Goal: Task Accomplishment & Management: Complete application form

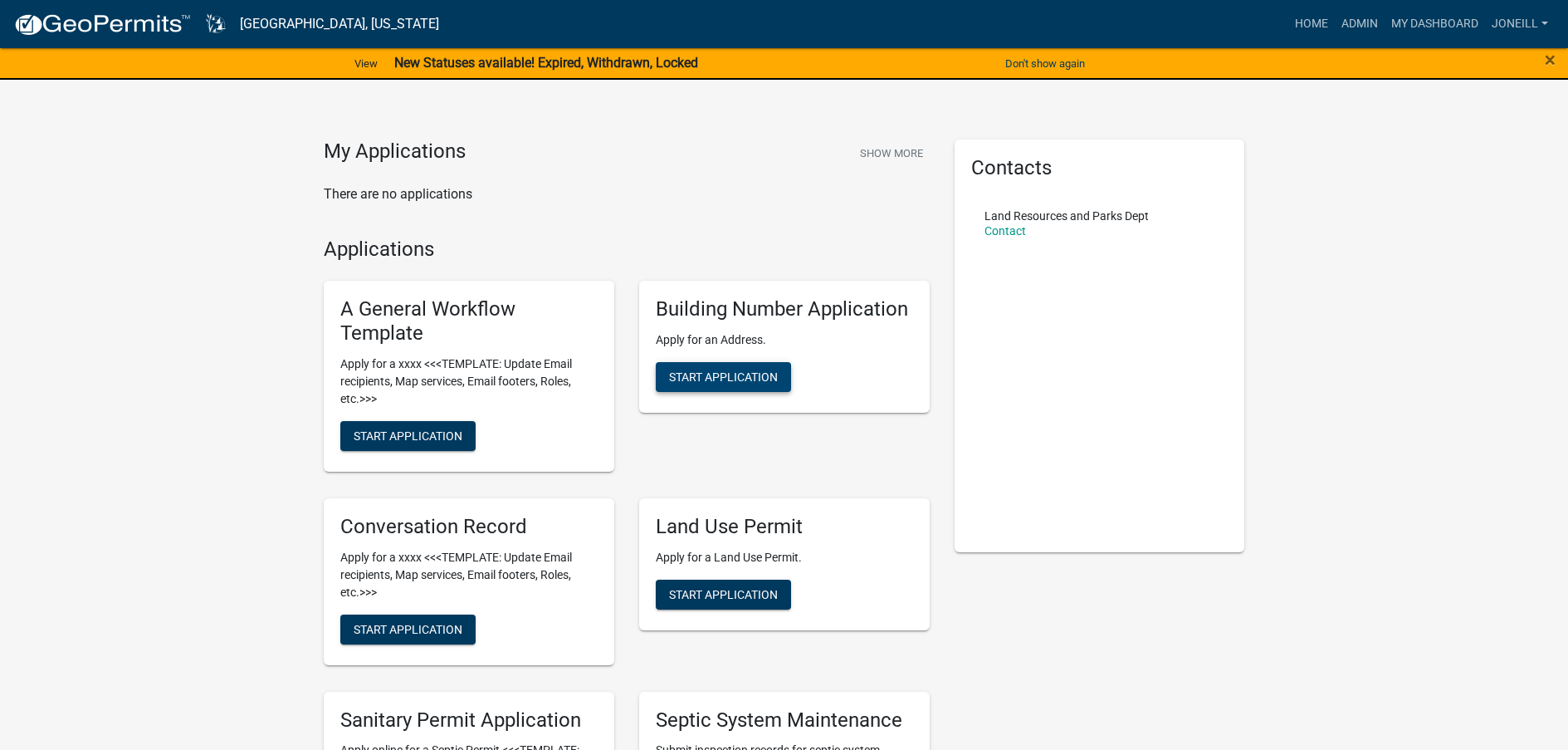
click at [705, 376] on span "Start Application" at bounding box center [723, 376] width 108 height 13
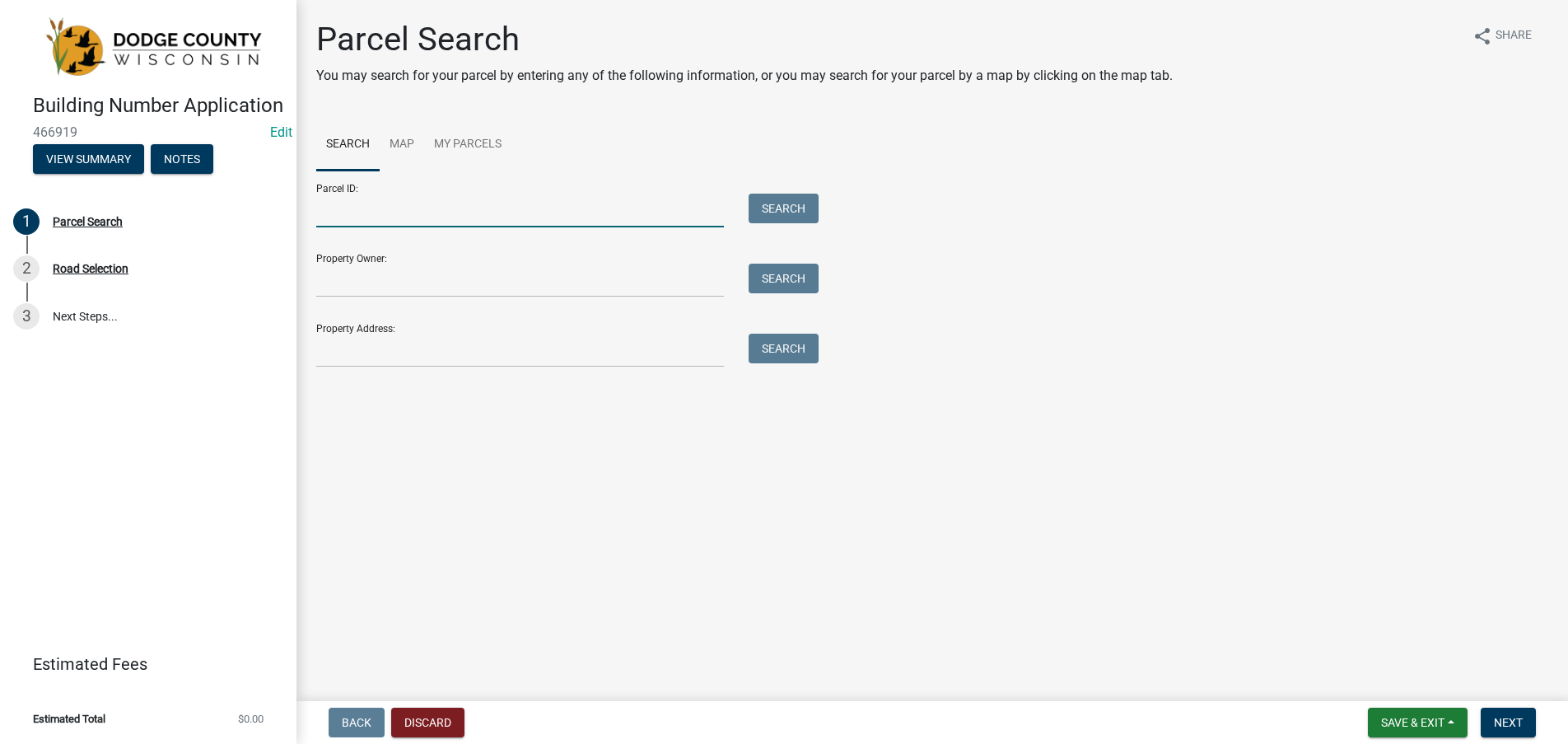
click at [354, 209] on input "Parcel ID:" at bounding box center [519, 211] width 407 height 34
click at [375, 208] on input "Parcel ID:" at bounding box center [519, 211] width 407 height 34
type input "01410132442000"
click at [777, 208] on button "Search" at bounding box center [784, 208] width 70 height 30
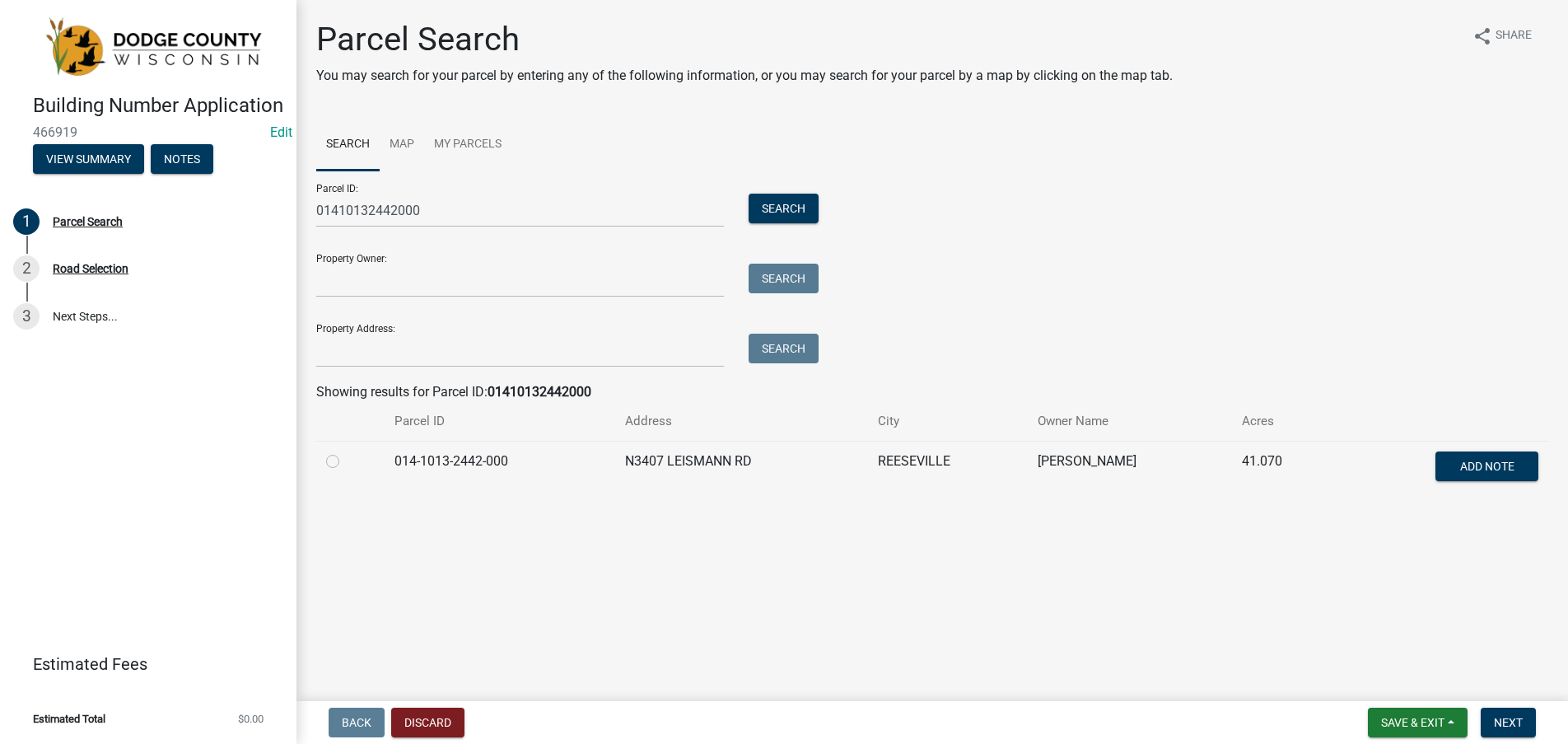
click at [323, 466] on td at bounding box center [350, 468] width 68 height 55
click at [346, 451] on label at bounding box center [346, 451] width 0 height 0
click at [346, 460] on input "radio" at bounding box center [351, 456] width 11 height 11
radio input "true"
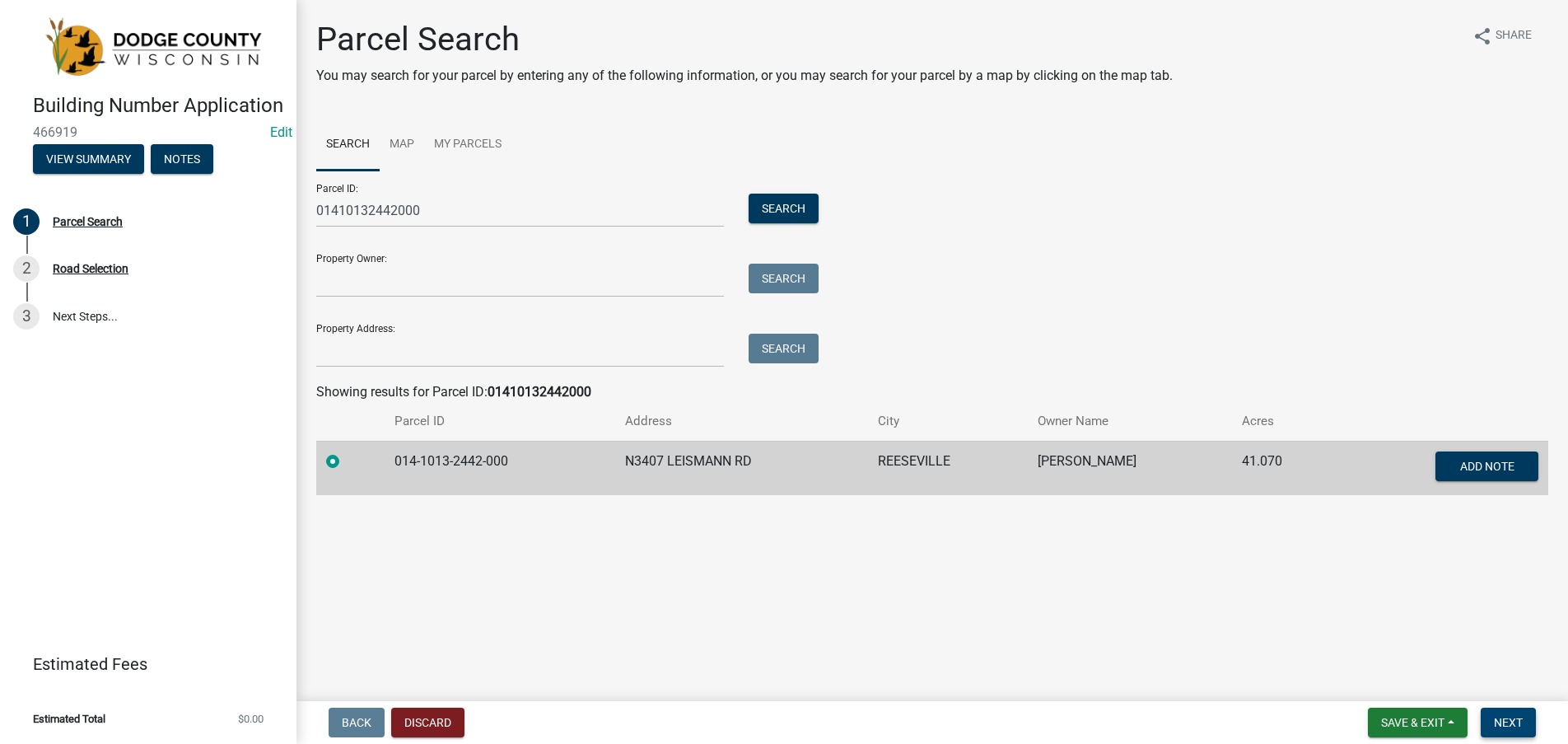
click at [1511, 718] on span "Next" at bounding box center [1508, 722] width 29 height 13
click at [1515, 720] on span "Next" at bounding box center [1508, 722] width 29 height 13
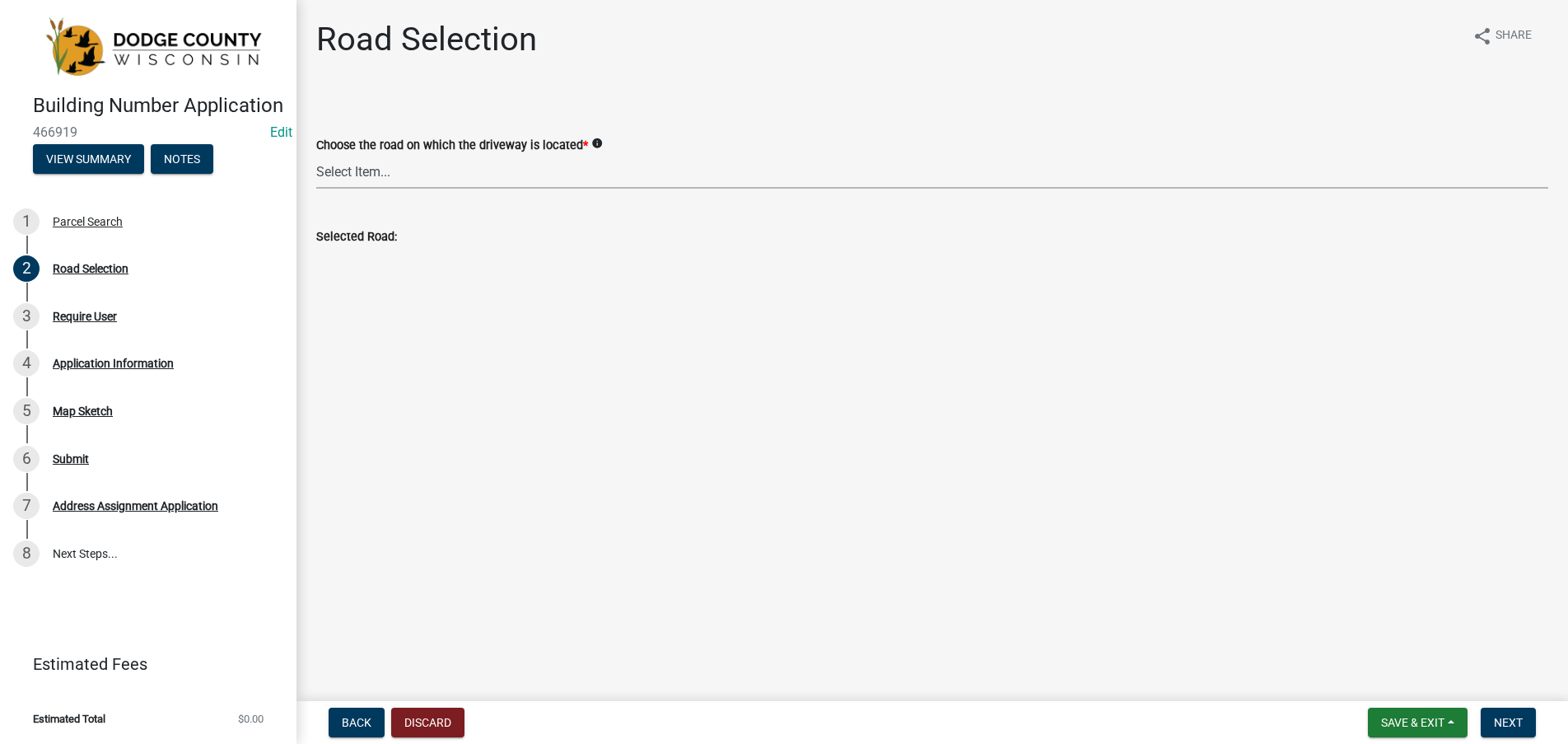
click at [380, 182] on select "Select Item... 100-YARD [PERSON_NAME][GEOGRAPHIC_DATA][PERSON_NAME][US_STATE][P…" at bounding box center [932, 172] width 1232 height 34
click at [316, 155] on select "Select Item... 100-YARD [PERSON_NAME][GEOGRAPHIC_DATA][PERSON_NAME][US_STATE][P…" at bounding box center [932, 172] width 1232 height 34
select select "4dca2166-b7b5-41c2-8091-47520e5303d4"
click at [1507, 711] on button "Next" at bounding box center [1508, 722] width 56 height 30
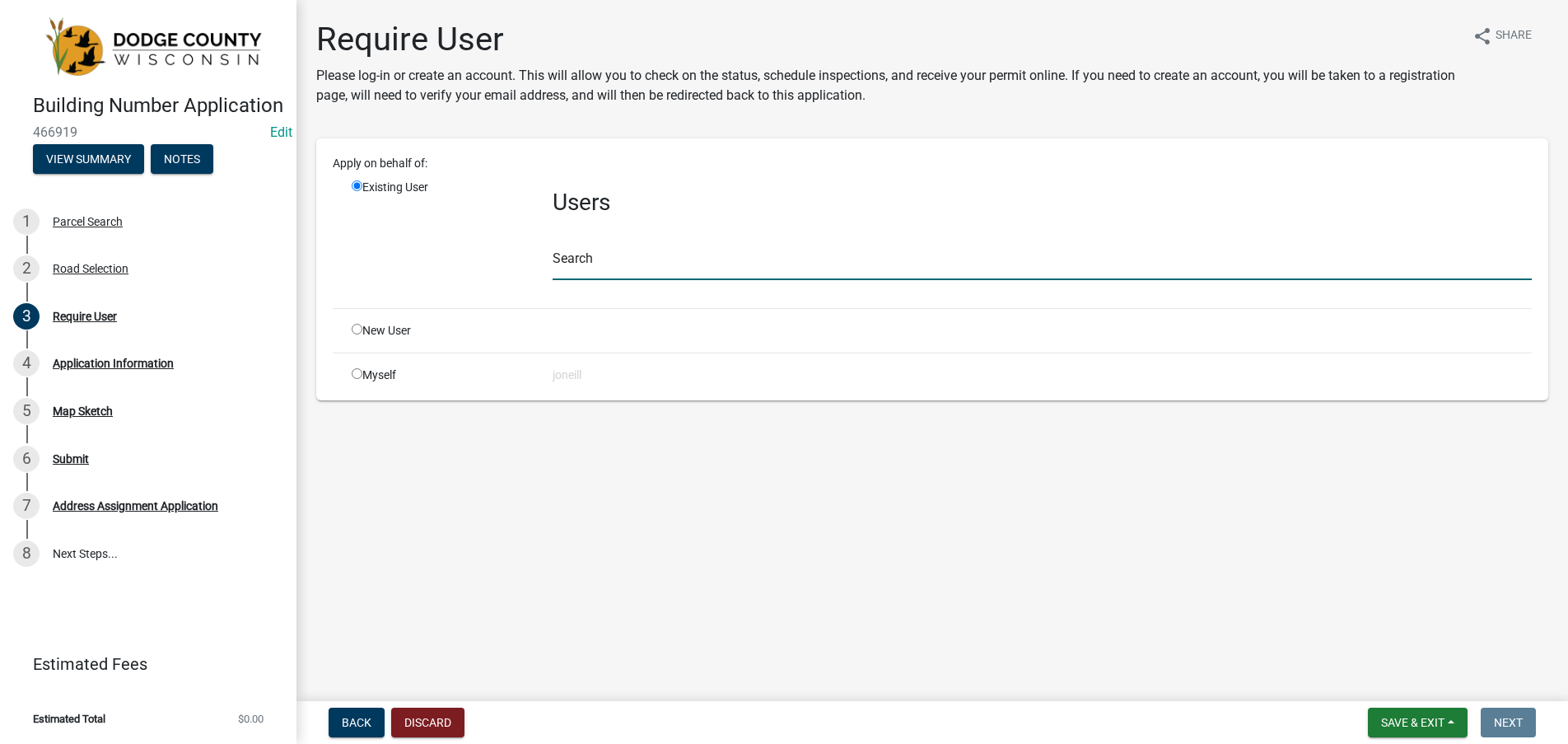
click at [588, 268] on input "text" at bounding box center [1042, 263] width 980 height 34
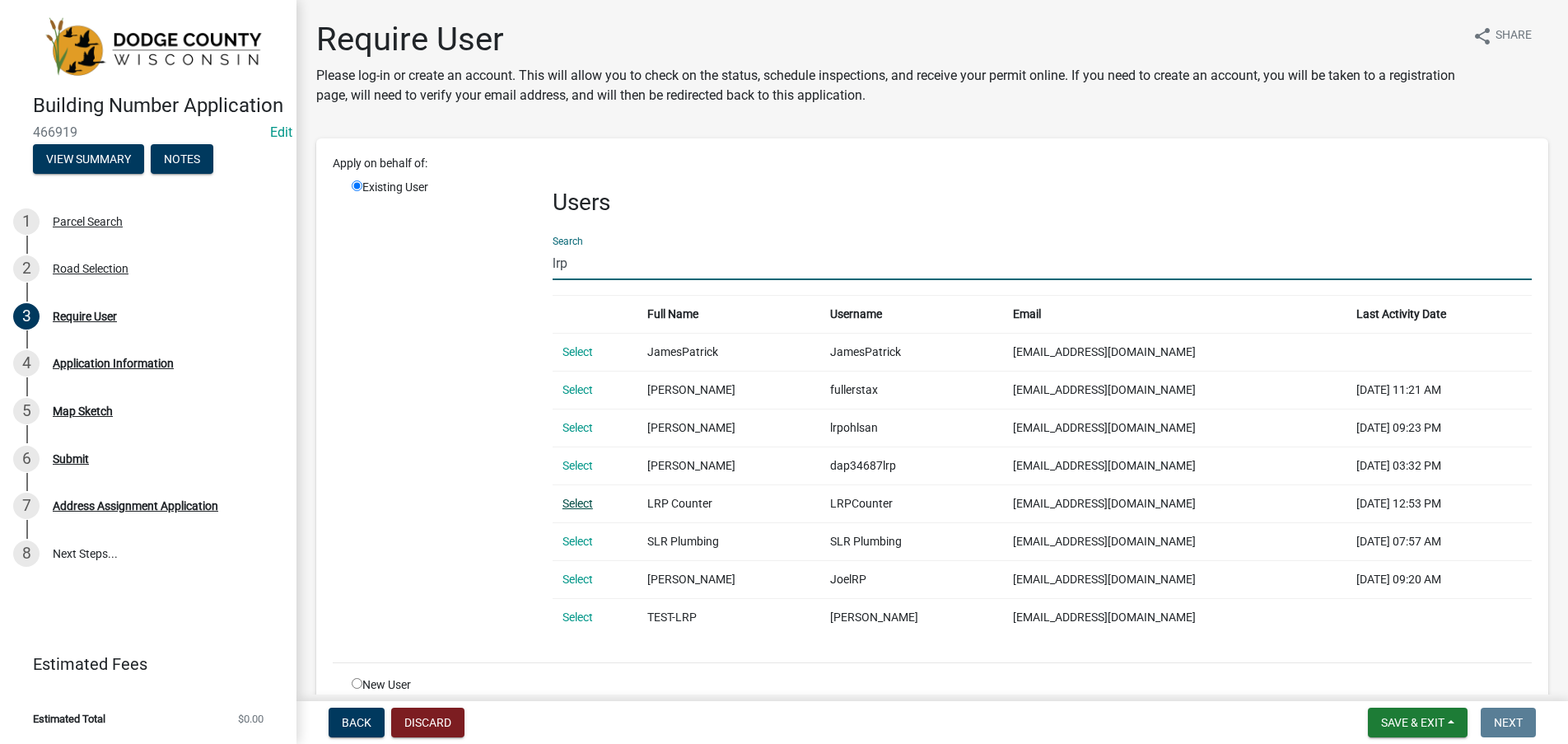
type input "lrp"
click at [581, 503] on link "Select" at bounding box center [578, 503] width 31 height 13
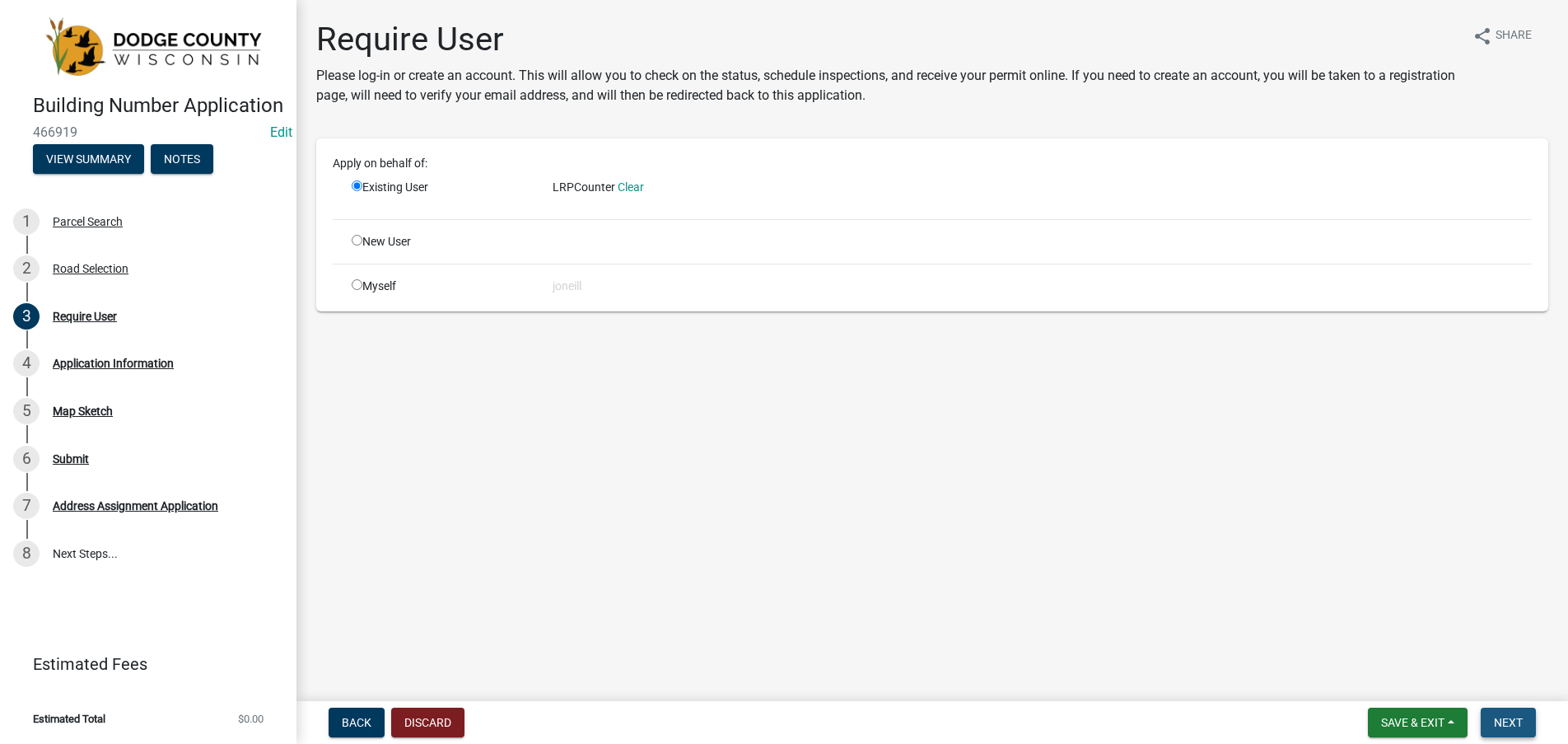
click at [1494, 720] on span "Next" at bounding box center [1508, 722] width 29 height 13
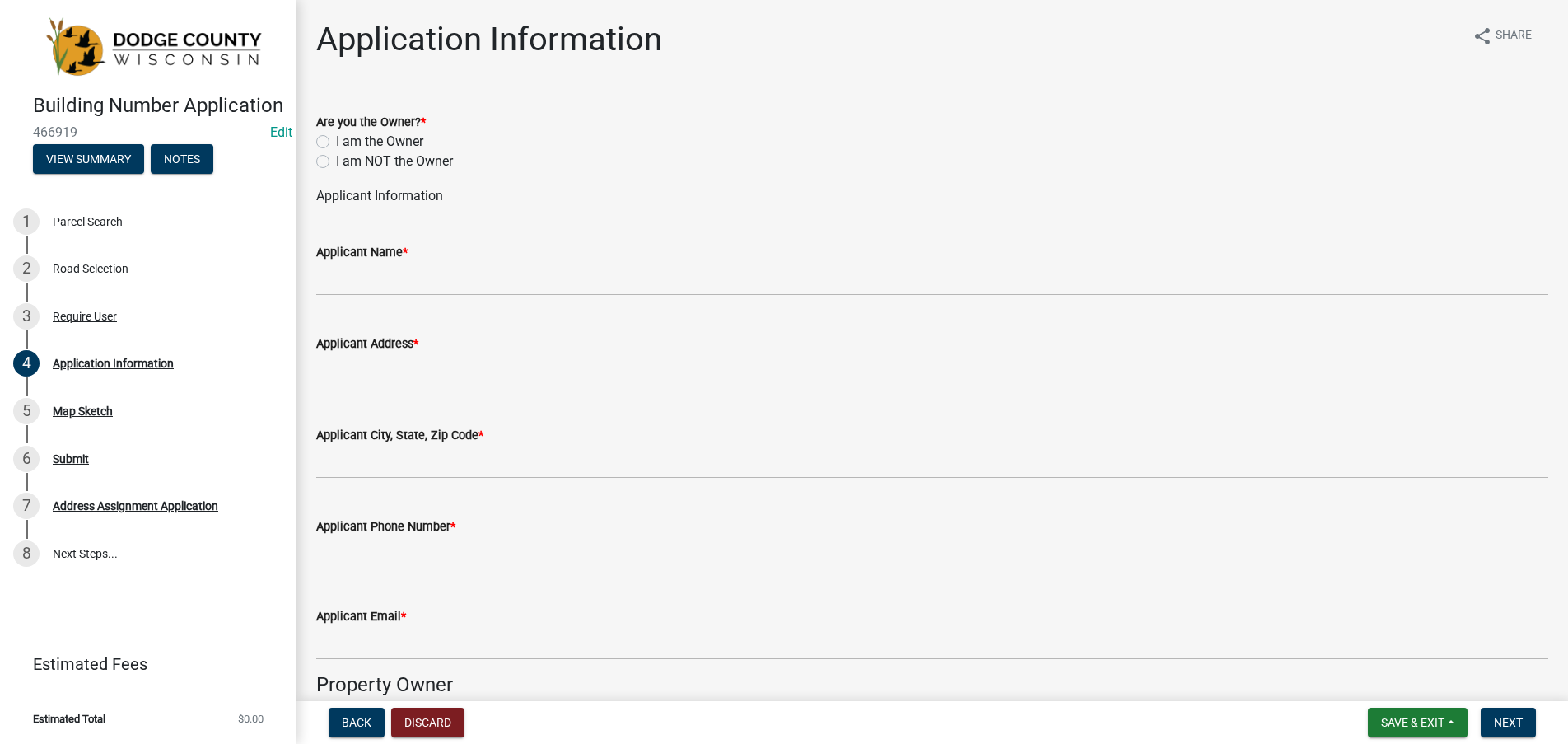
click at [315, 139] on div "Are you the Owner? * I am the Owner I am NOT the Owner" at bounding box center [933, 132] width 1257 height 79
click at [336, 143] on label "I am the Owner" at bounding box center [379, 141] width 87 height 20
click at [336, 143] on input "I am the Owner" at bounding box center [341, 137] width 11 height 11
radio input "true"
click at [336, 161] on label "I am NOT the Owner" at bounding box center [394, 161] width 117 height 20
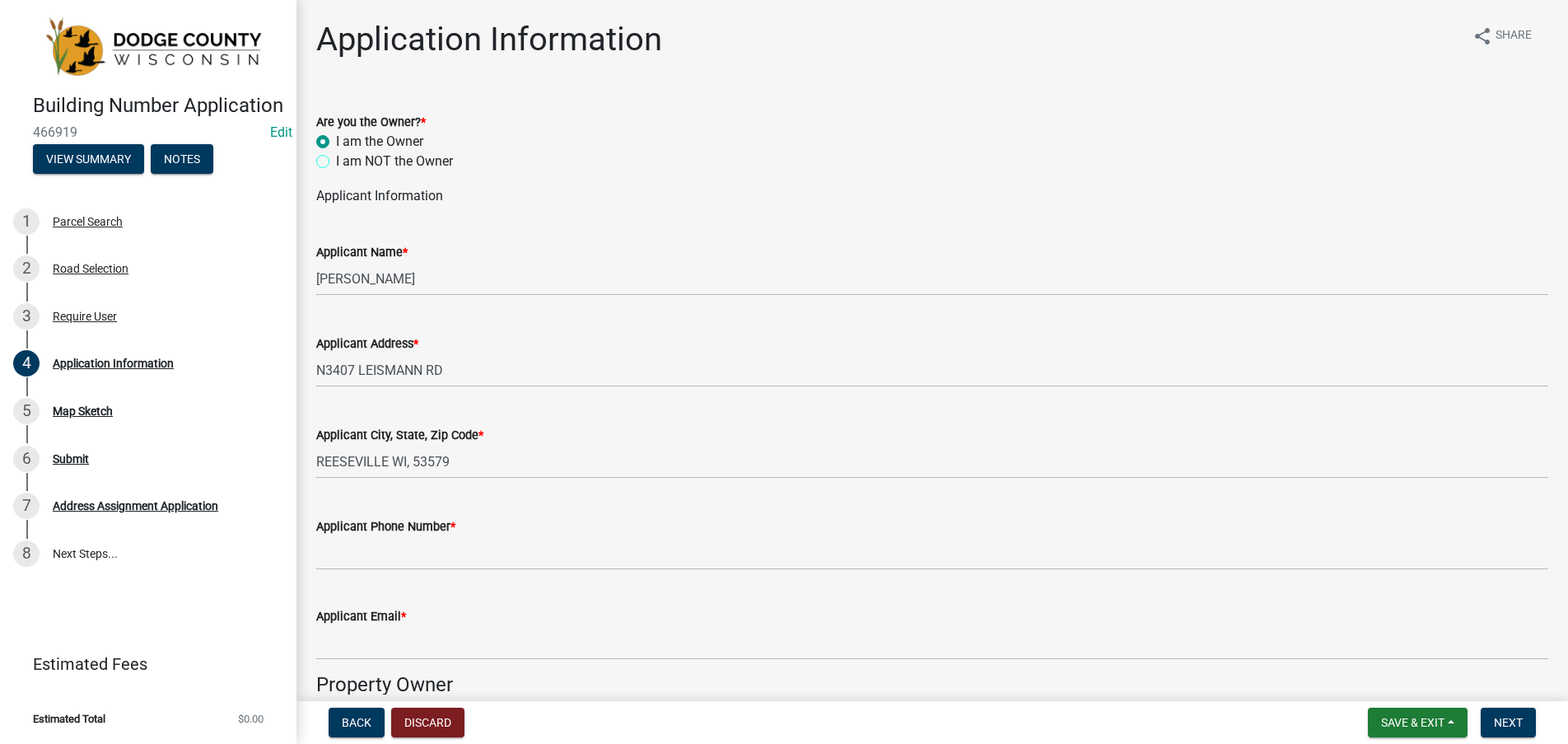
click at [336, 161] on input "I am NOT the Owner" at bounding box center [341, 156] width 11 height 11
radio input "true"
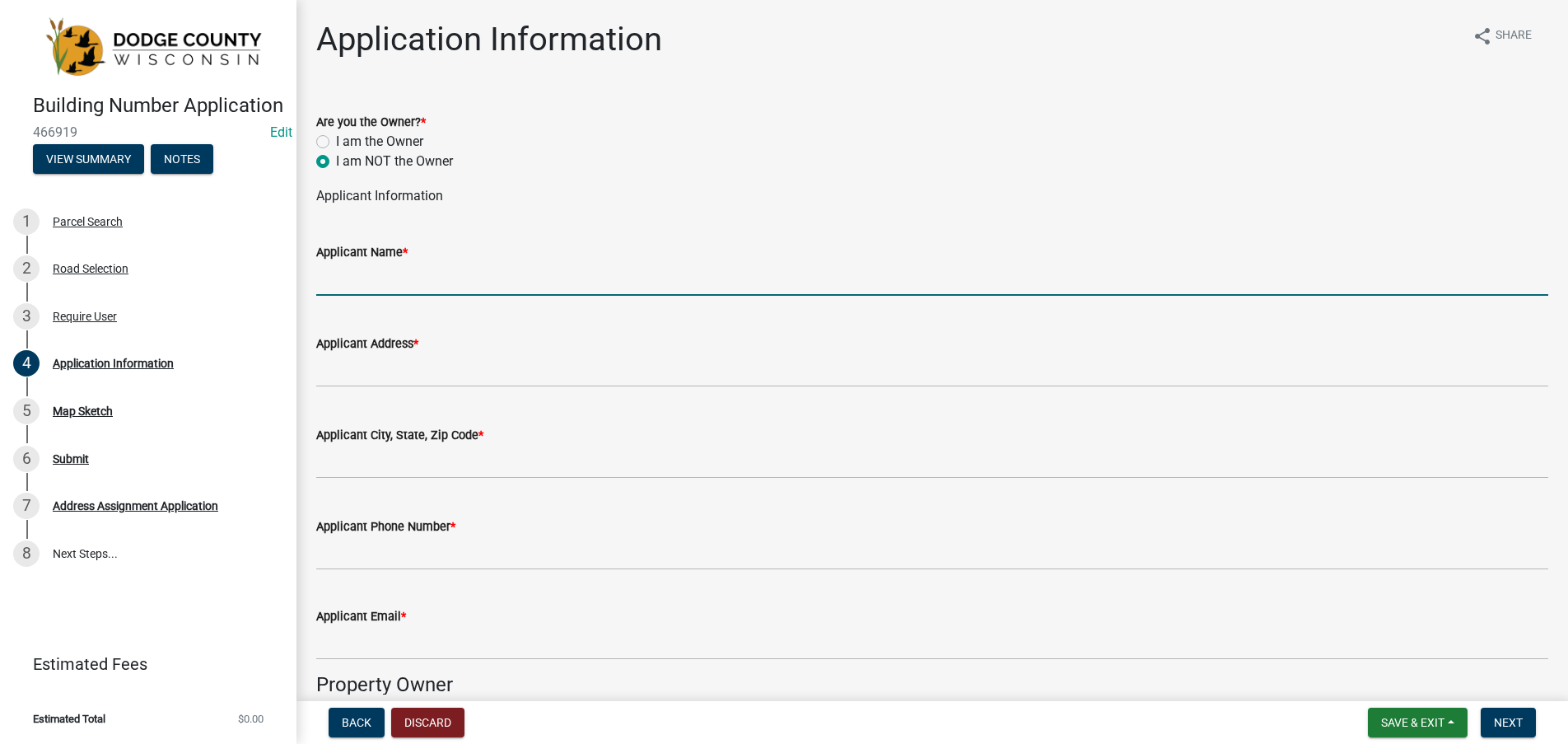
click at [343, 289] on input "Applicant Name *" at bounding box center [932, 279] width 1232 height 34
type input "[PERSON_NAME]"
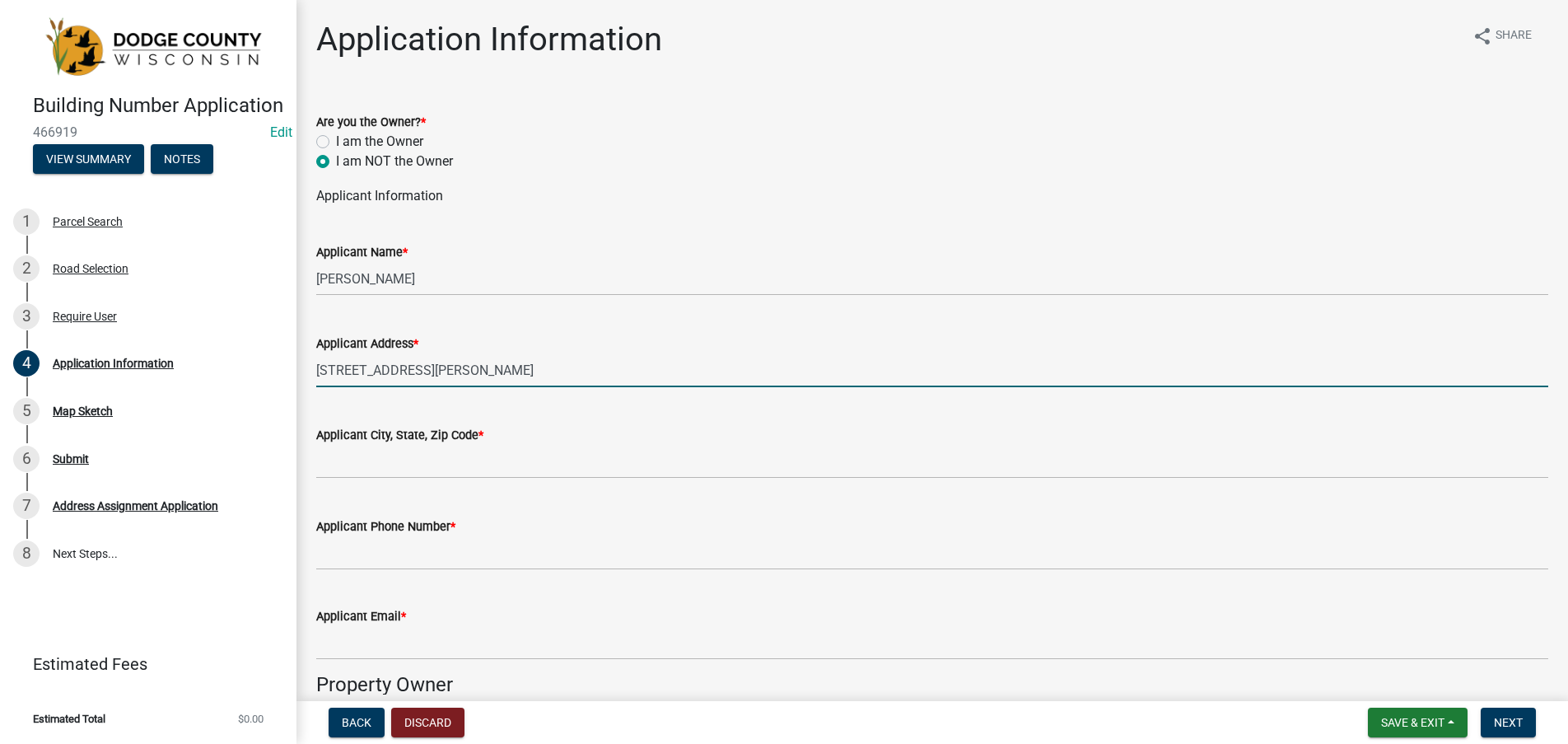
type input "[STREET_ADDRESS][PERSON_NAME]"
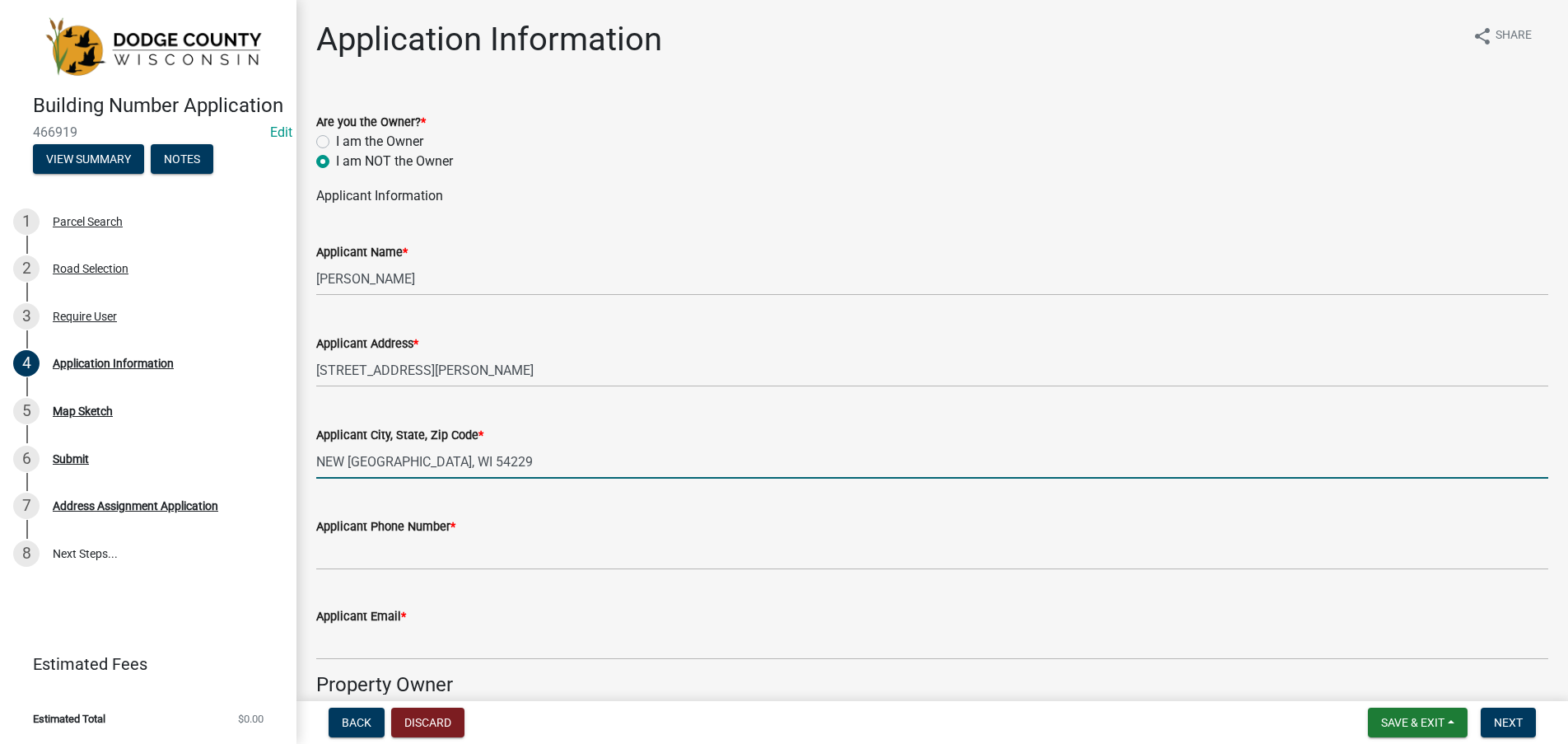
type input "NEW [GEOGRAPHIC_DATA], WI 54229"
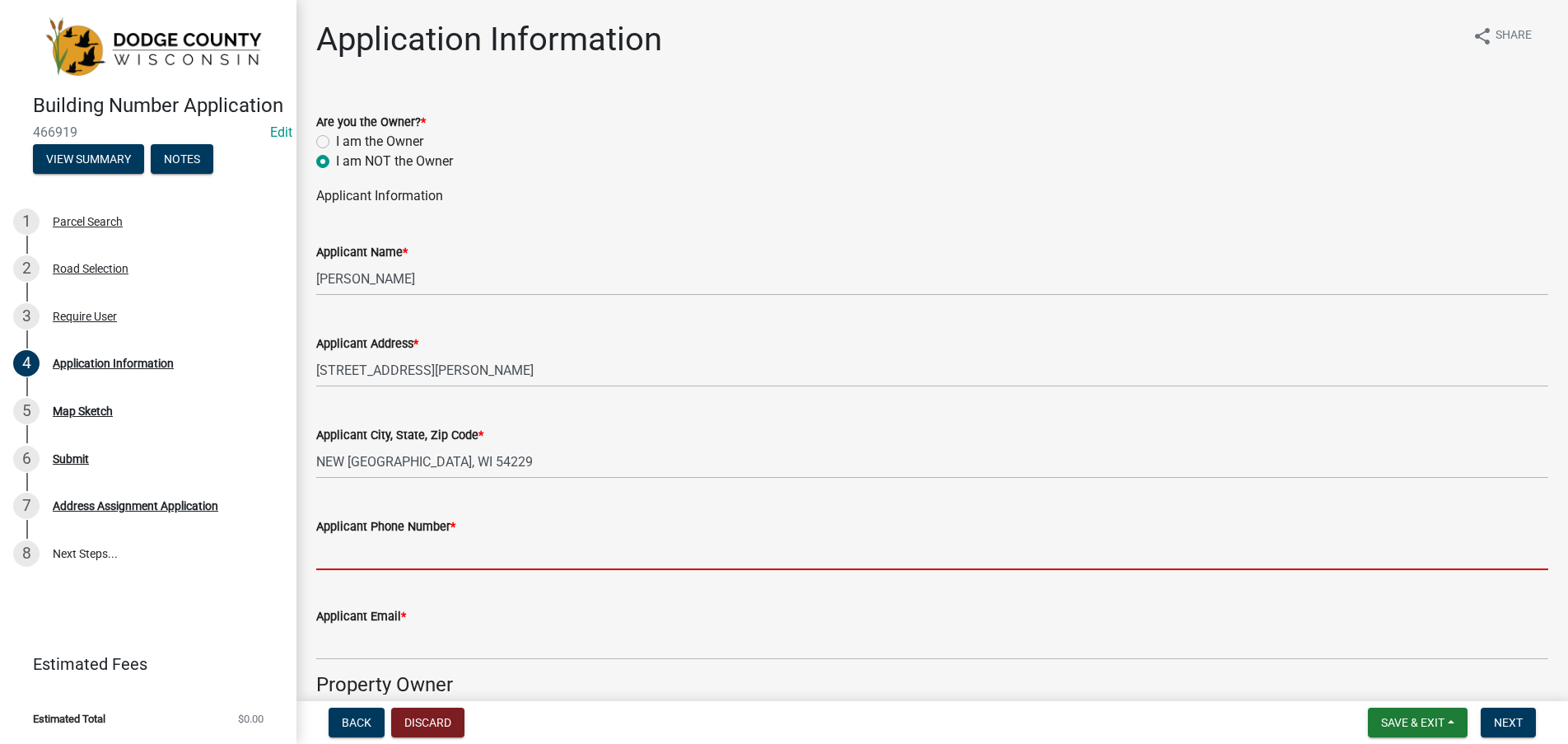
click at [363, 555] on input "Applicant Phone Number *" at bounding box center [932, 554] width 1232 height 34
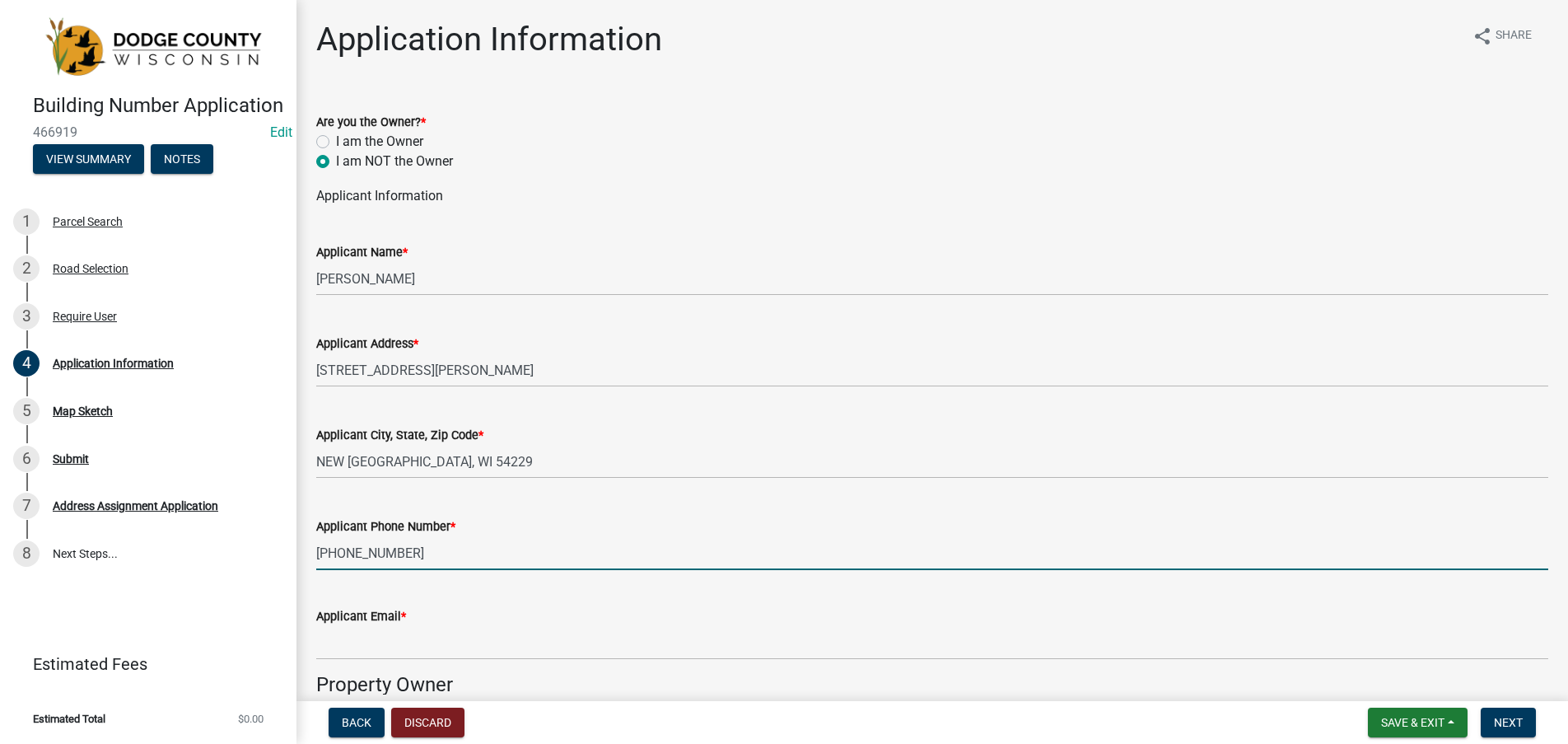
type input "[PHONE_NUMBER]"
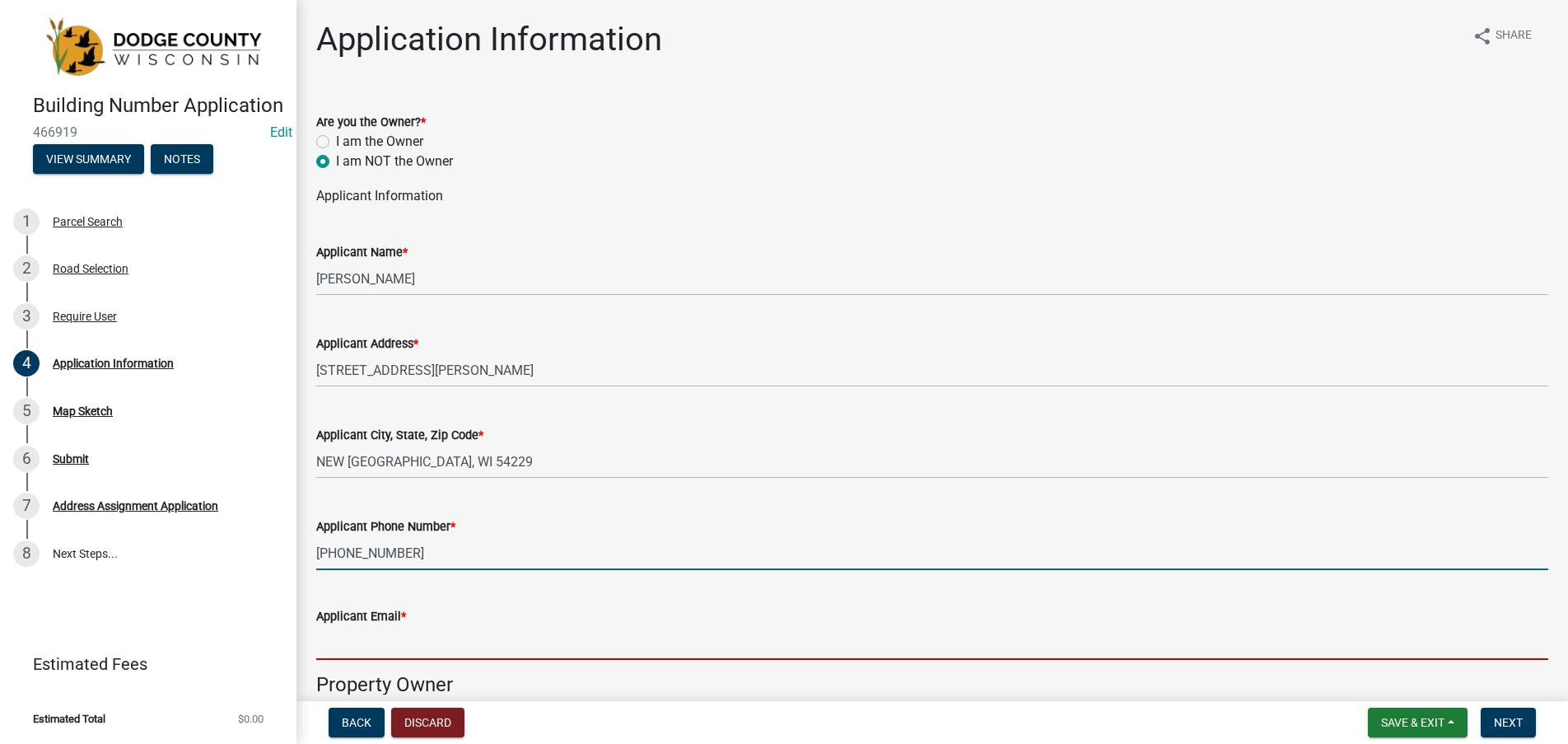
click at [347, 646] on input "Applicant Email *" at bounding box center [932, 643] width 1232 height 34
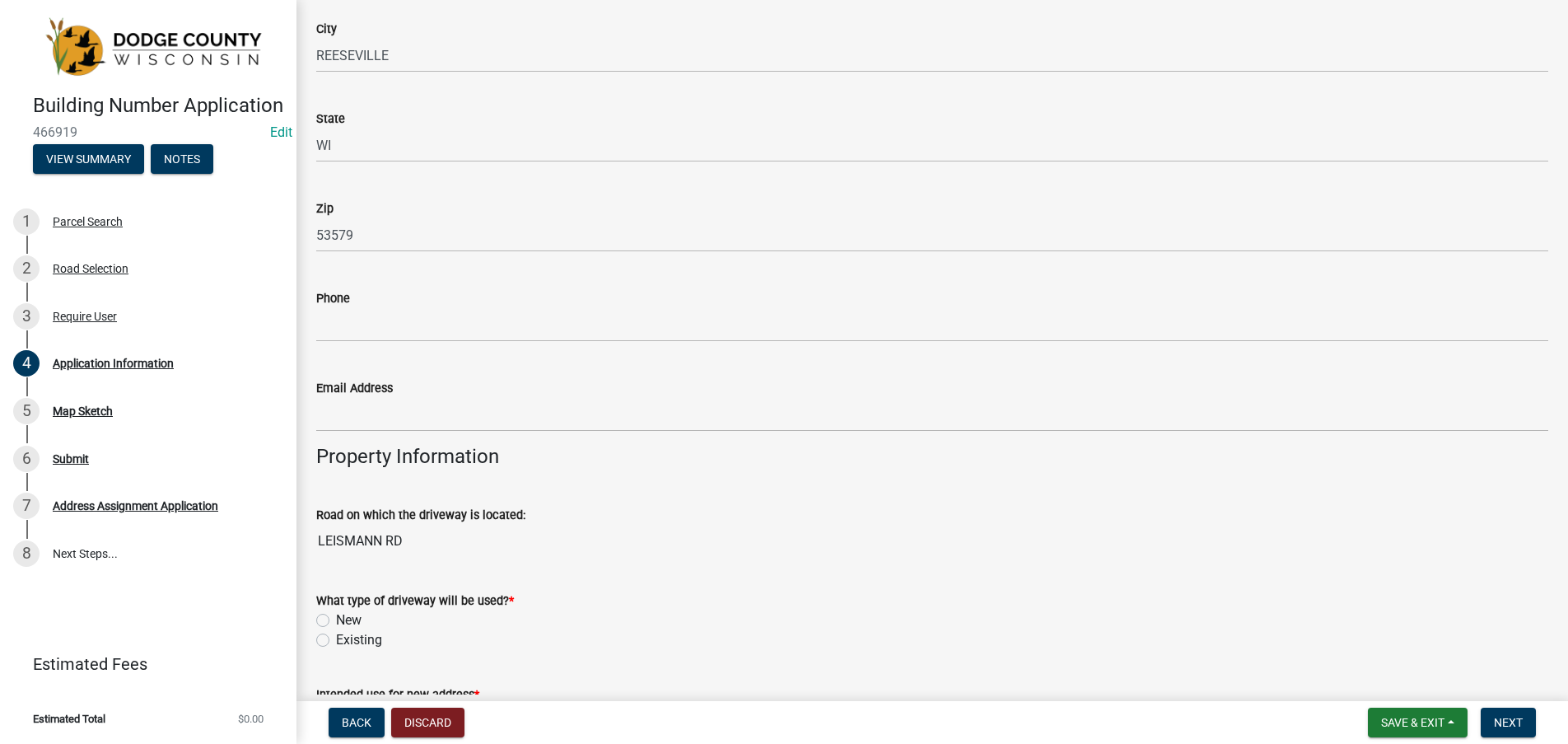
scroll to position [906, 0]
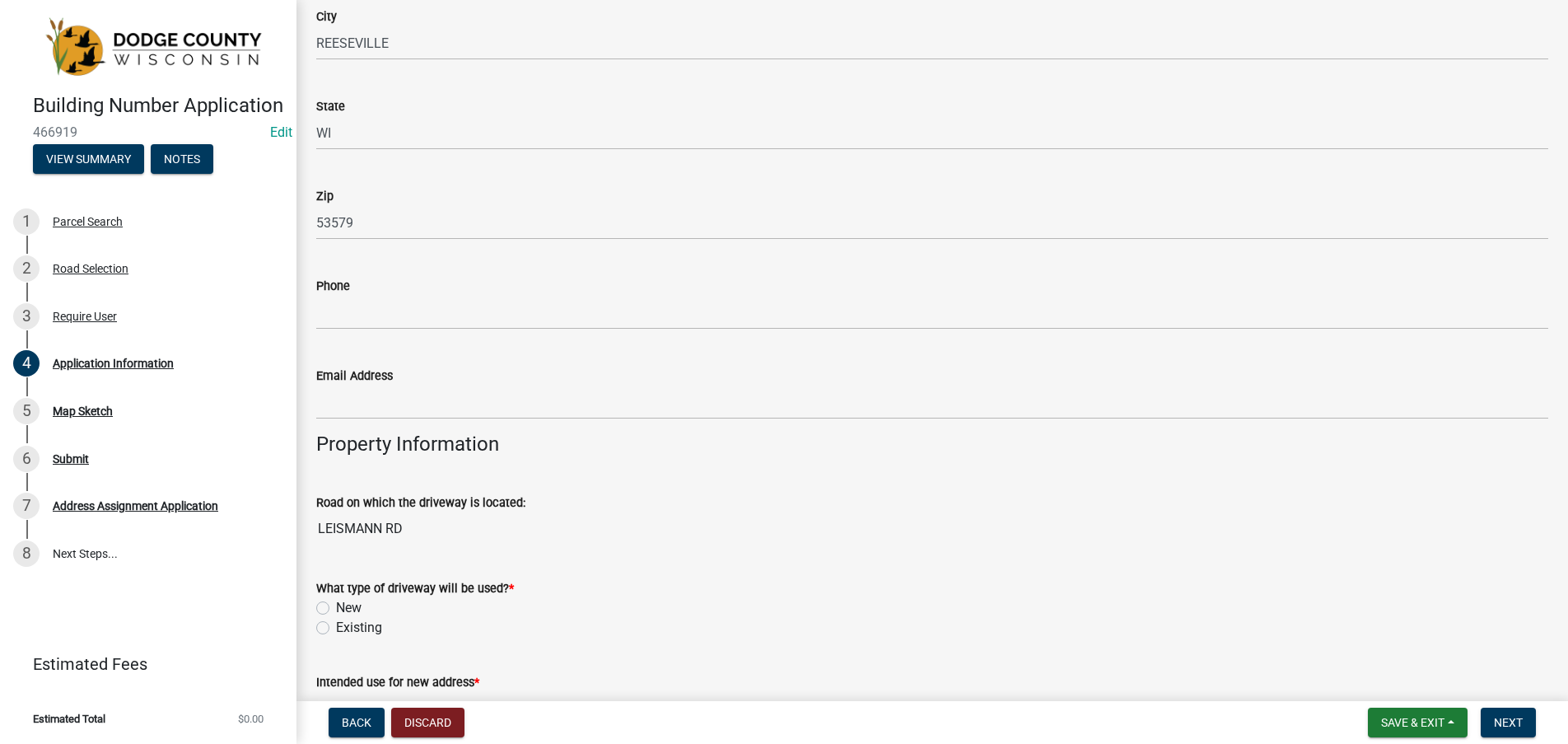
type input "[EMAIL_ADDRESS][DOMAIN_NAME]"
click at [336, 612] on label "New" at bounding box center [348, 607] width 26 height 20
click at [336, 609] on input "New" at bounding box center [341, 603] width 11 height 11
radio input "true"
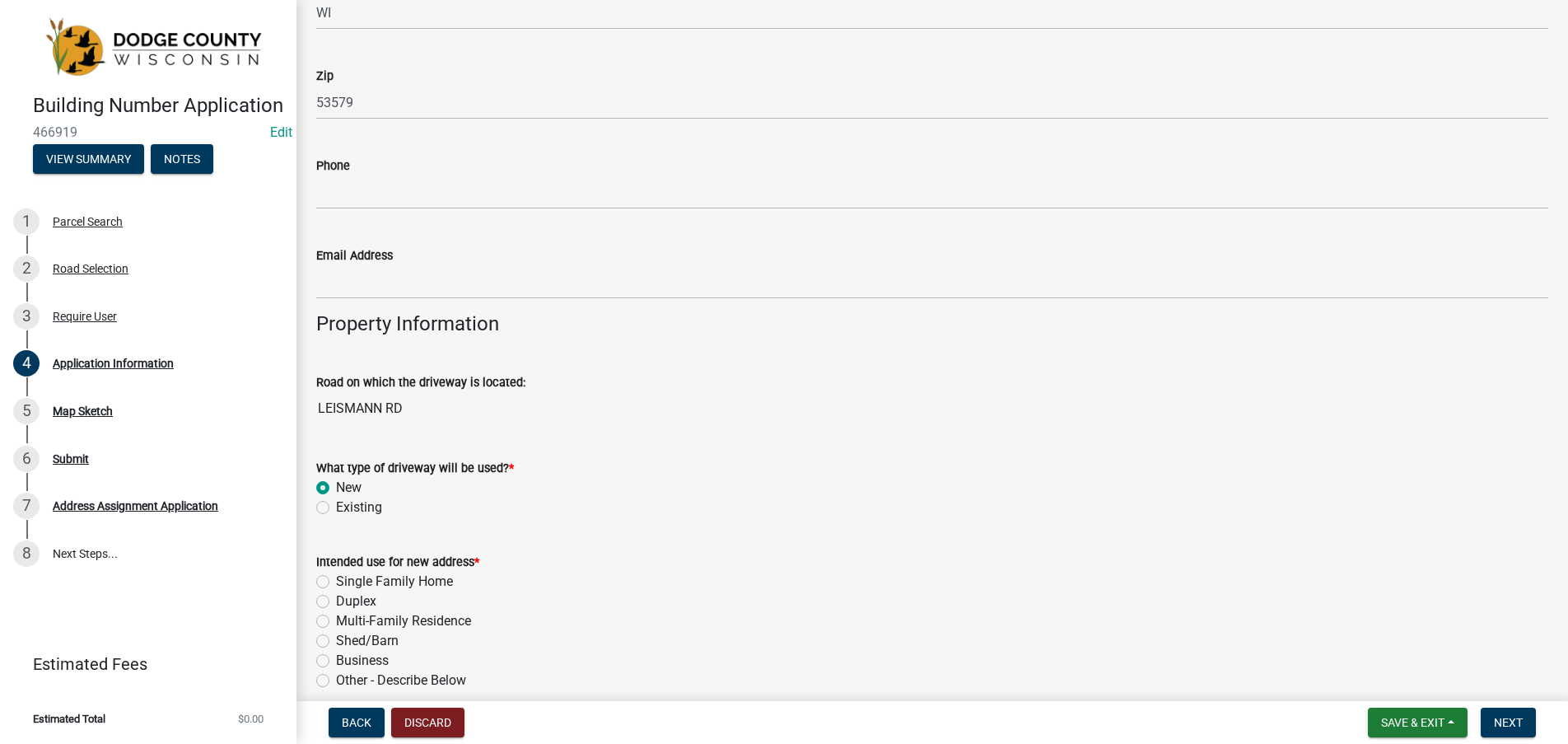
scroll to position [1153, 0]
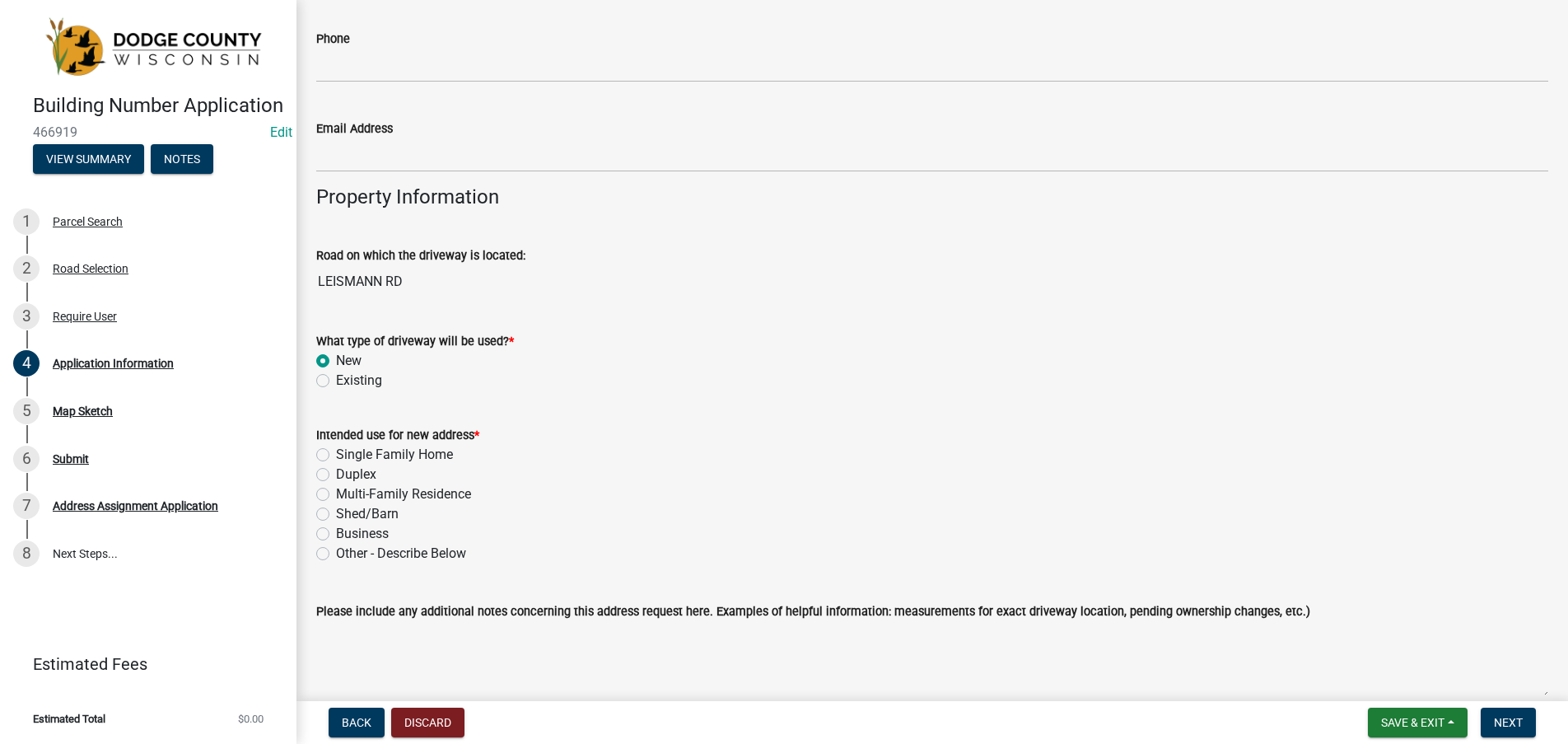
click at [336, 451] on label "Single Family Home" at bounding box center [394, 454] width 117 height 20
click at [336, 451] on input "Single Family Home" at bounding box center [341, 450] width 11 height 11
radio input "true"
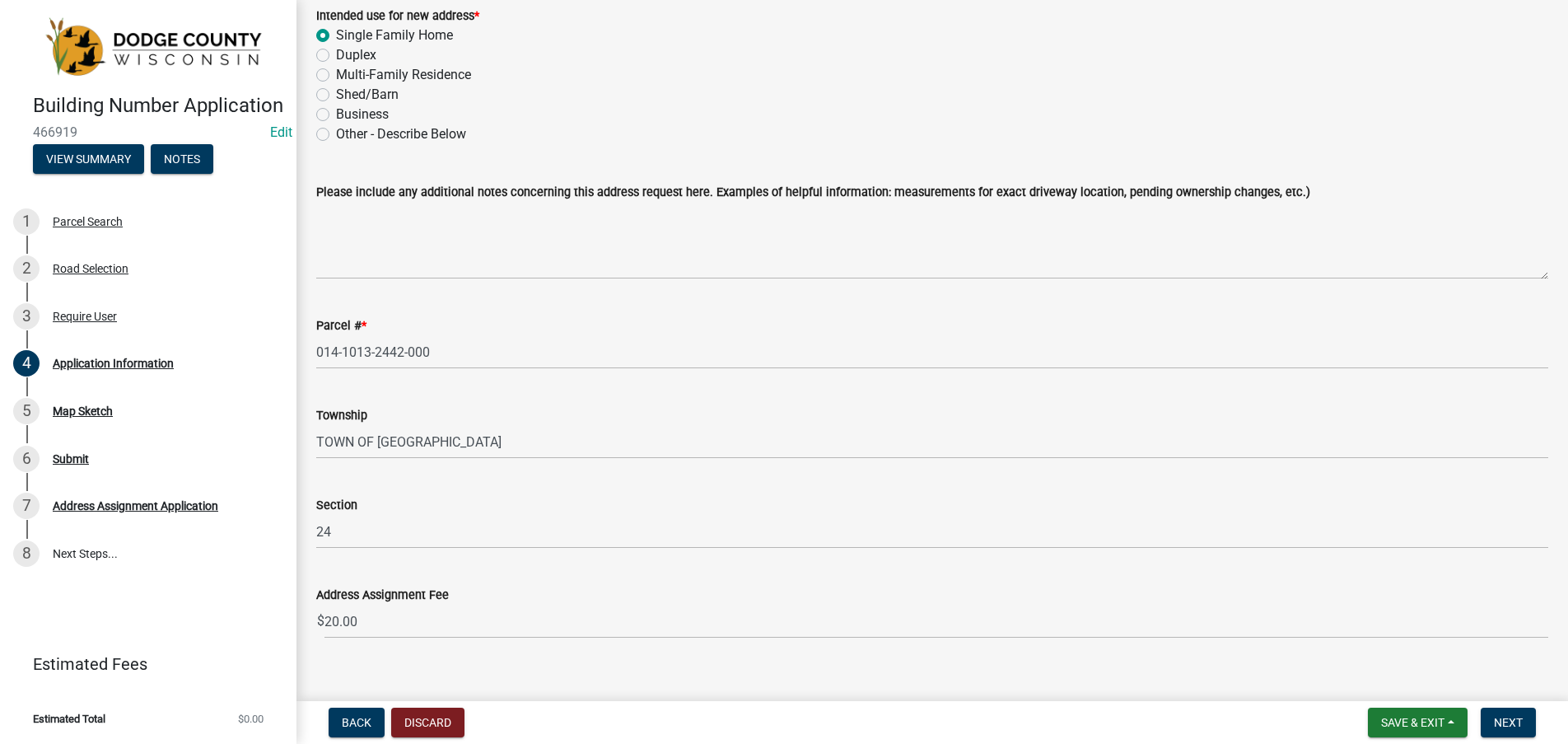
scroll to position [1596, 0]
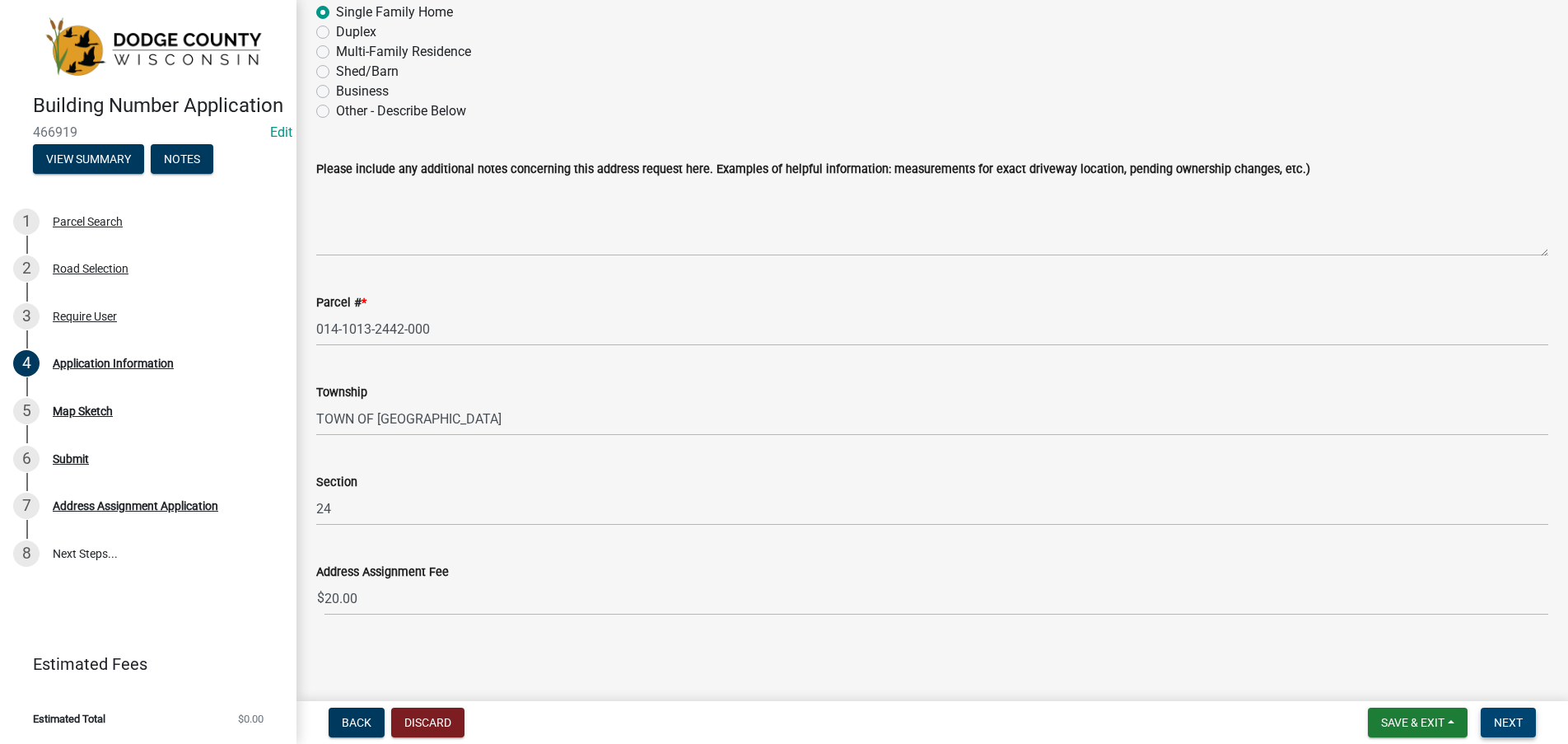
click at [1500, 716] on span "Next" at bounding box center [1508, 722] width 29 height 13
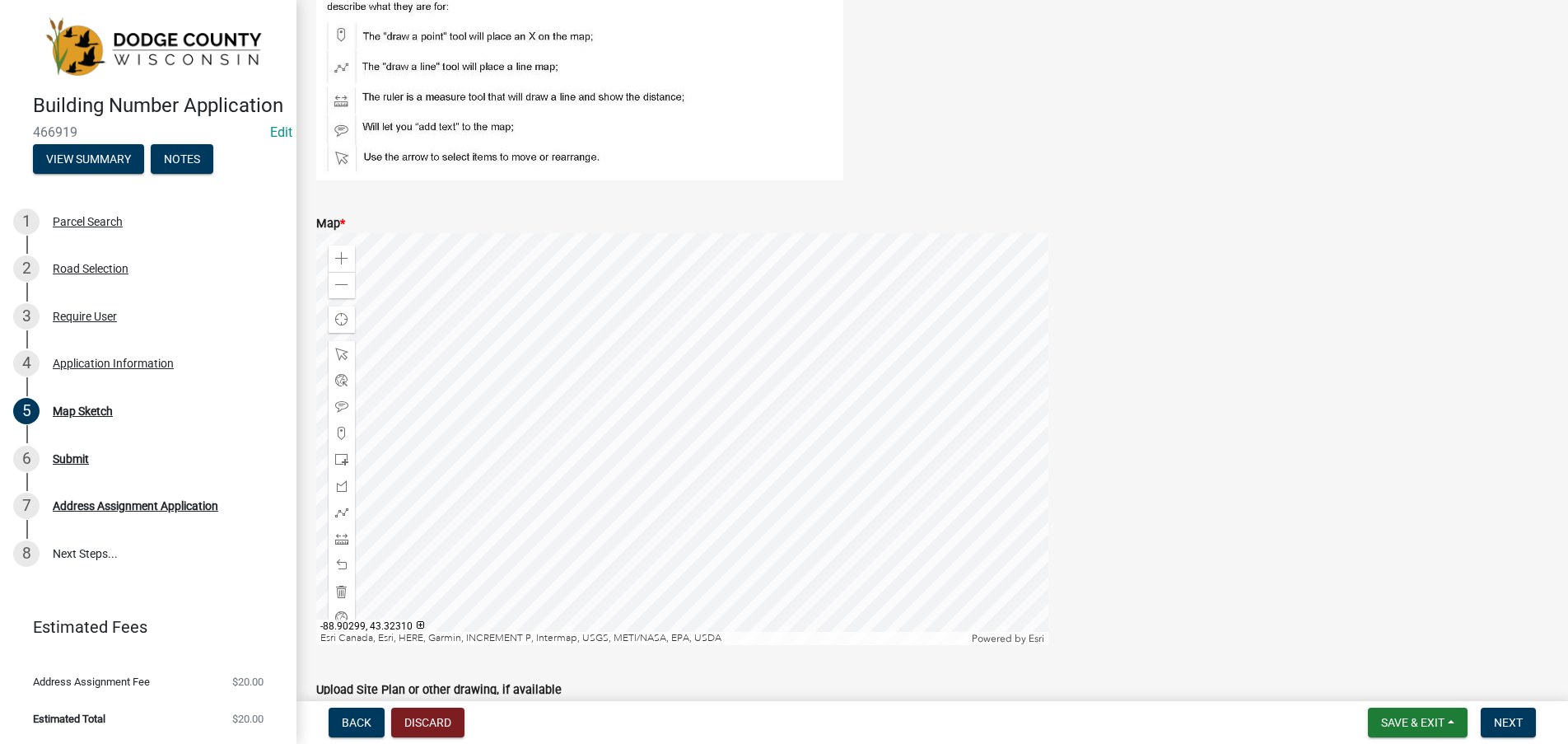
scroll to position [171, 0]
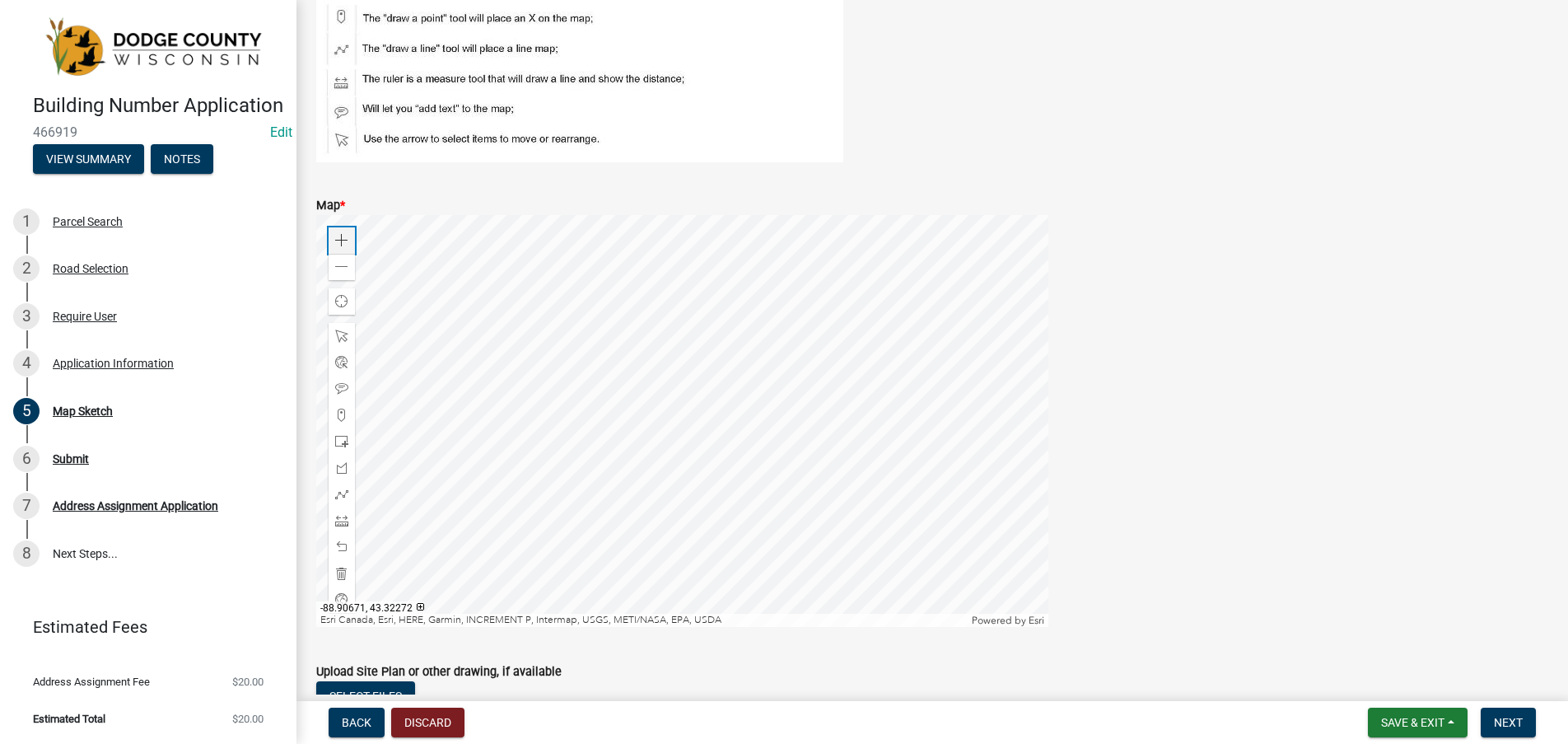
click at [335, 237] on div "Zoom in" at bounding box center [342, 240] width 26 height 26
click at [803, 446] on div at bounding box center [682, 421] width 732 height 412
click at [341, 414] on span at bounding box center [342, 414] width 13 height 13
click at [812, 432] on div at bounding box center [682, 421] width 732 height 412
click at [342, 491] on span at bounding box center [342, 494] width 13 height 13
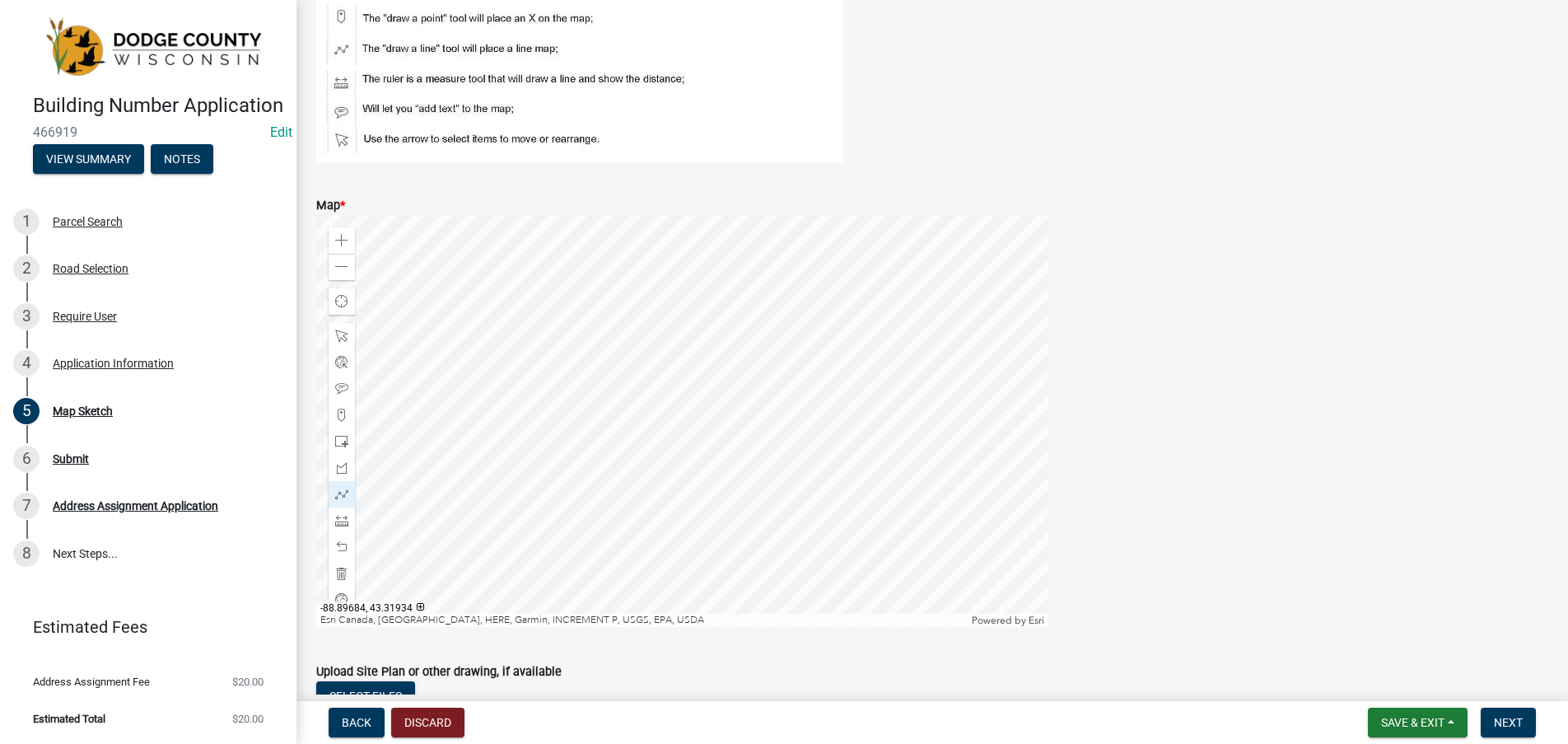
click at [819, 432] on div at bounding box center [682, 421] width 732 height 412
click at [853, 432] on div at bounding box center [682, 421] width 732 height 412
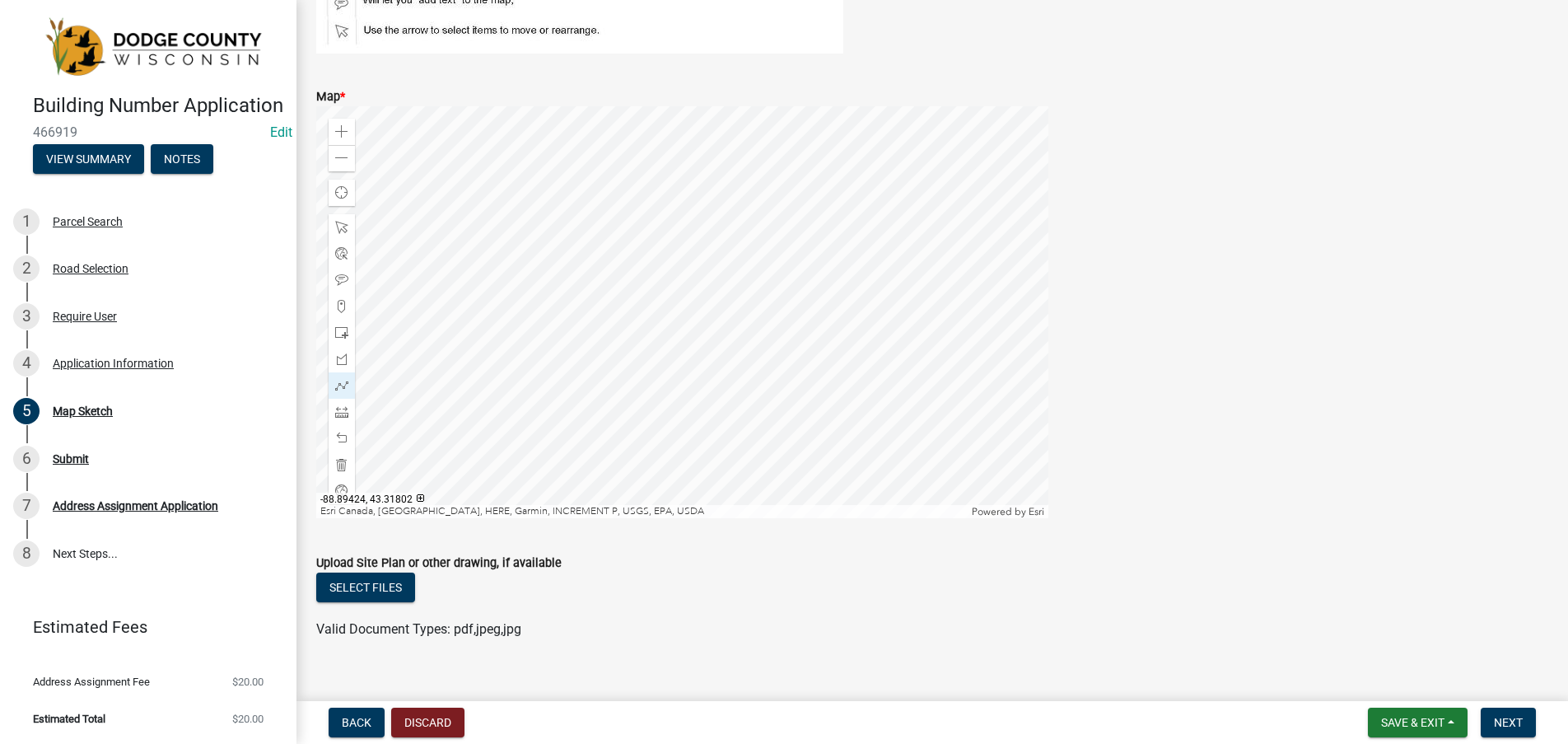
scroll to position [303, 0]
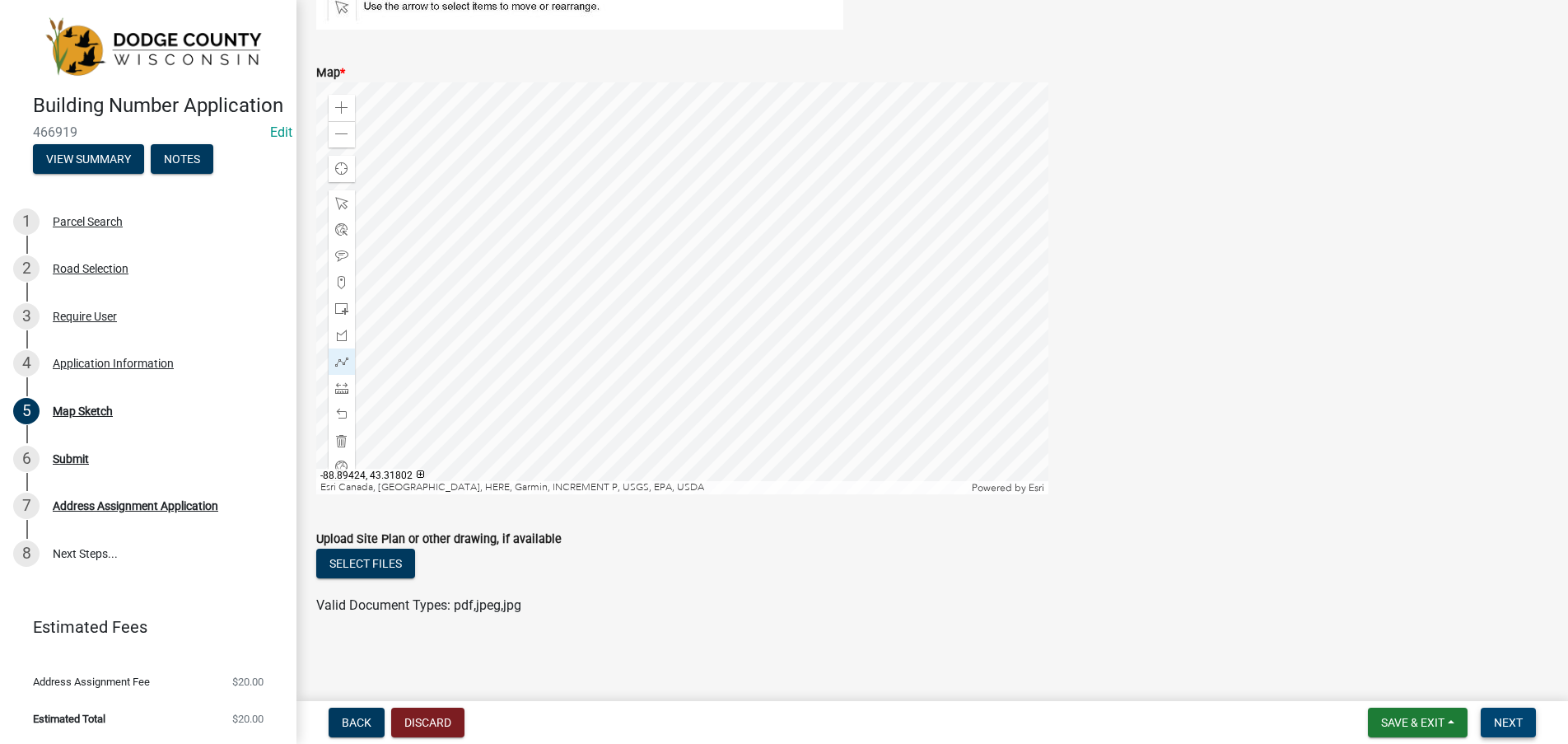
click at [1504, 716] on span "Next" at bounding box center [1508, 722] width 29 height 13
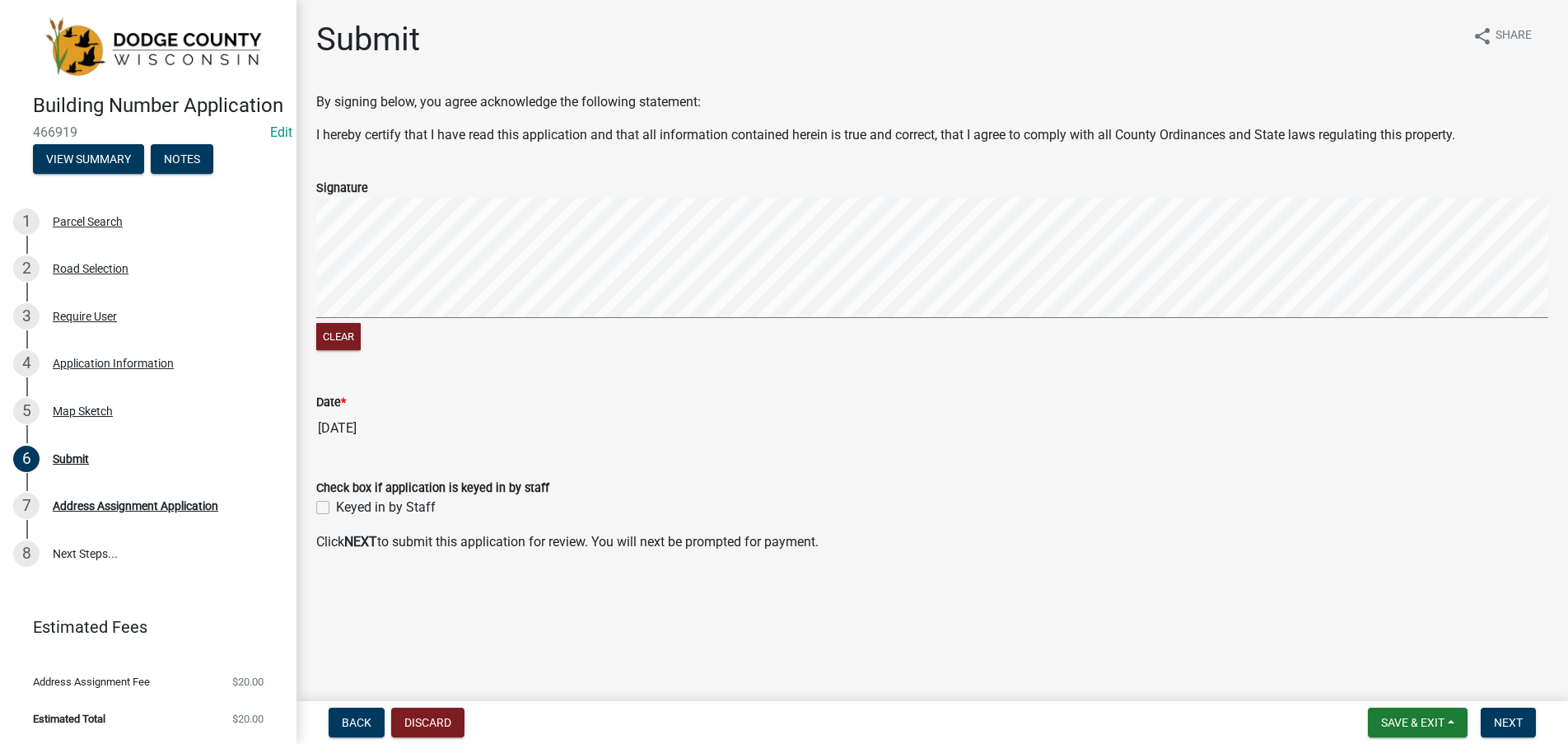
drag, startPoint x: 325, startPoint y: 500, endPoint x: 364, endPoint y: 513, distance: 41.1
click at [336, 504] on label "Keyed in by Staff" at bounding box center [385, 507] width 100 height 20
click at [336, 504] on input "Keyed in by Staff" at bounding box center [341, 502] width 11 height 11
checkbox input "true"
click at [1512, 716] on span "Next" at bounding box center [1508, 722] width 29 height 13
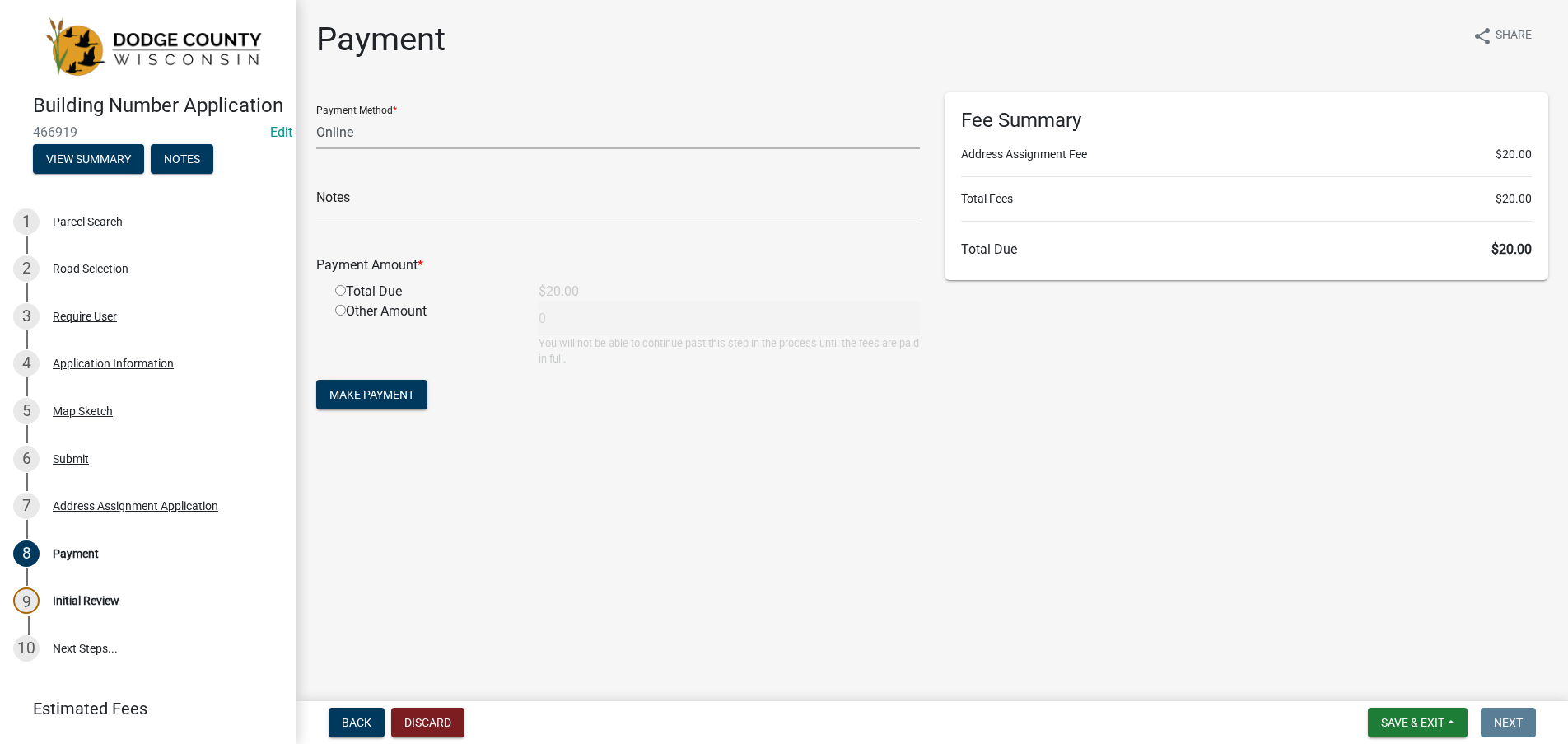
click at [339, 132] on select "Credit Card POS Check Cash Online" at bounding box center [617, 132] width 604 height 34
select select "2: 1"
click at [316, 115] on select "Credit Card POS Check Cash Online" at bounding box center [617, 132] width 604 height 34
click at [353, 200] on input "text" at bounding box center [617, 202] width 604 height 34
click at [340, 289] on input "radio" at bounding box center [341, 290] width 11 height 11
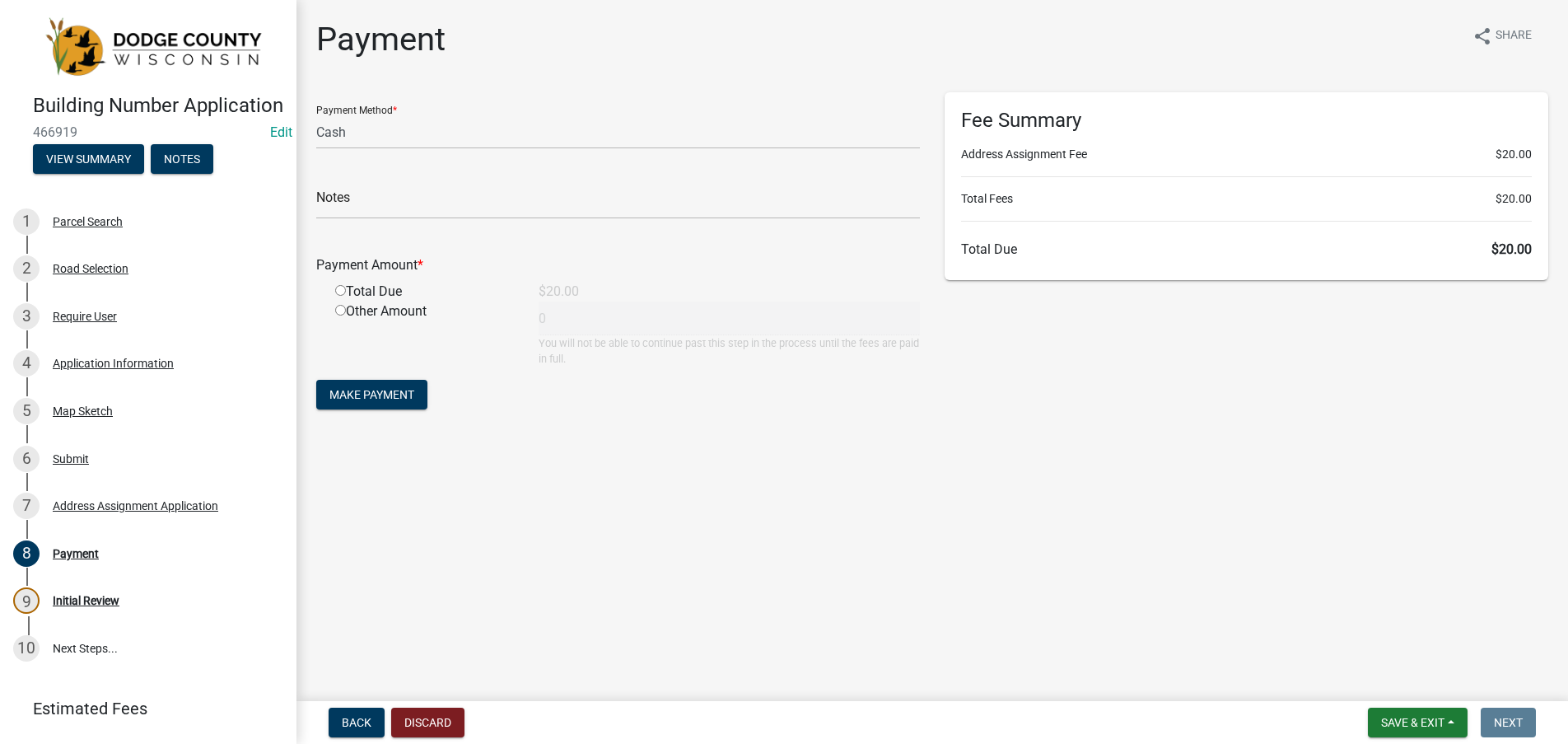
radio input "true"
type input "20"
click at [352, 390] on span "Make Payment" at bounding box center [372, 394] width 85 height 13
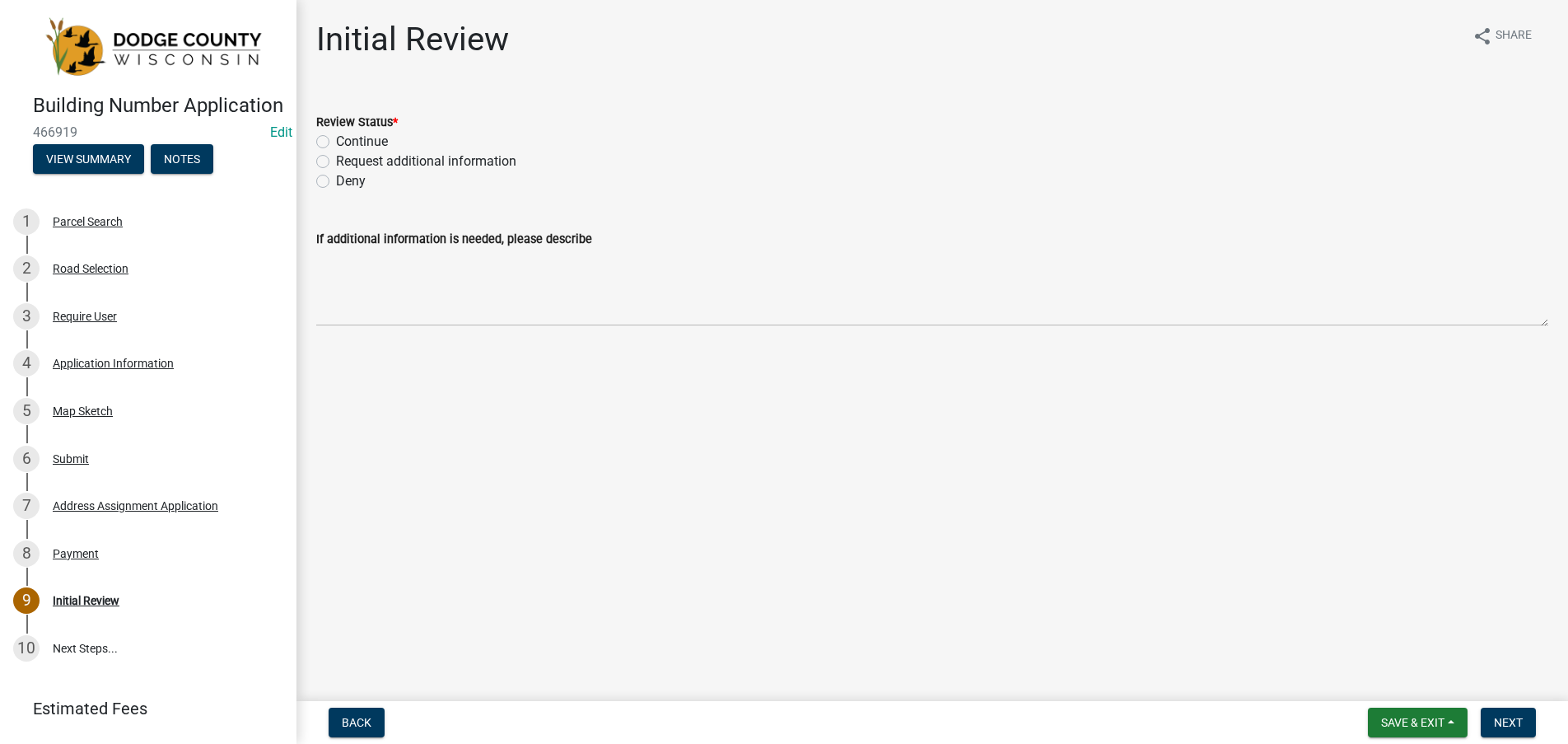
click at [336, 139] on label "Continue" at bounding box center [361, 141] width 52 height 20
click at [336, 139] on input "Continue" at bounding box center [341, 137] width 11 height 11
radio input "true"
click at [1500, 727] on span "Next" at bounding box center [1508, 722] width 29 height 13
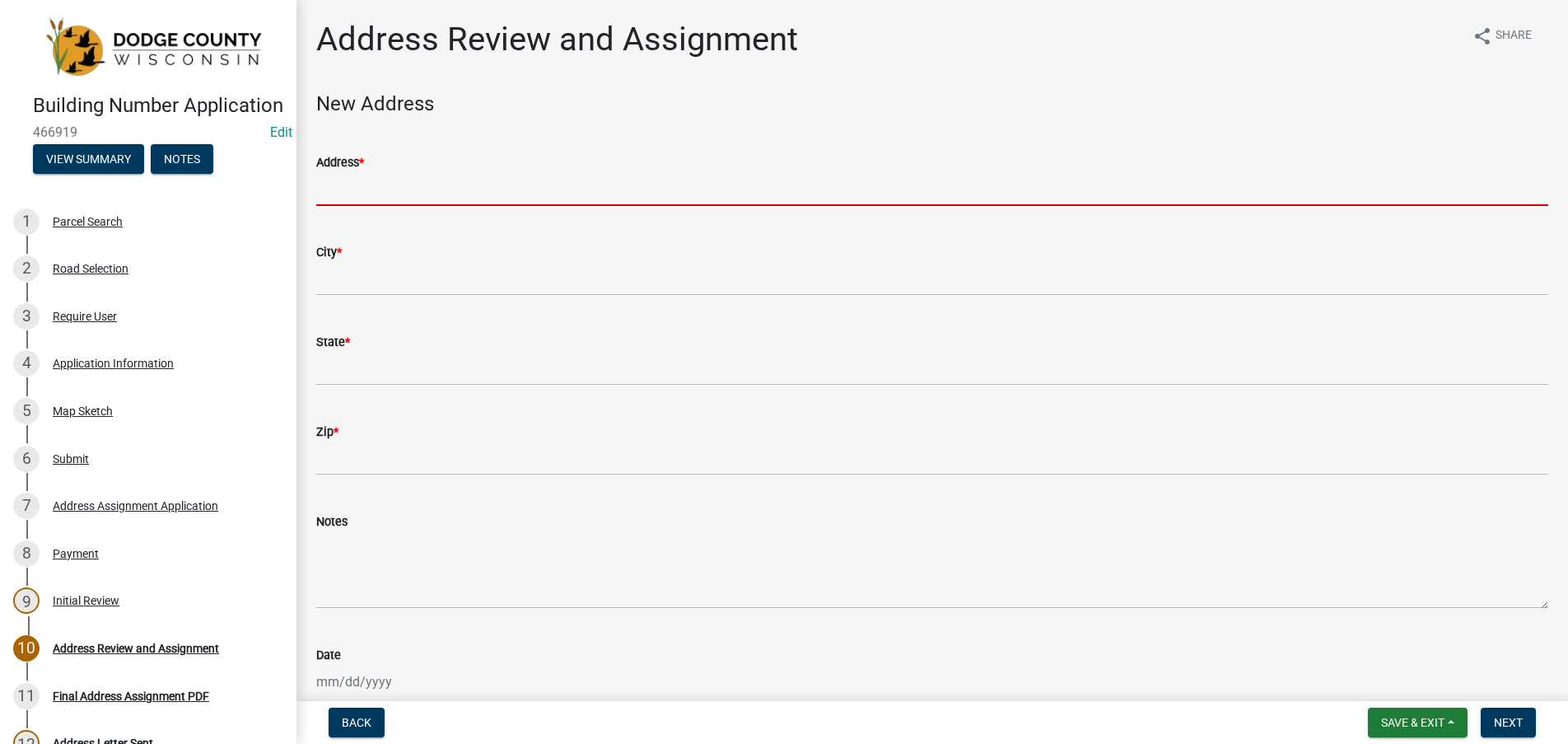
click at [343, 195] on input "Address *" at bounding box center [932, 190] width 1232 height 34
type input "M"
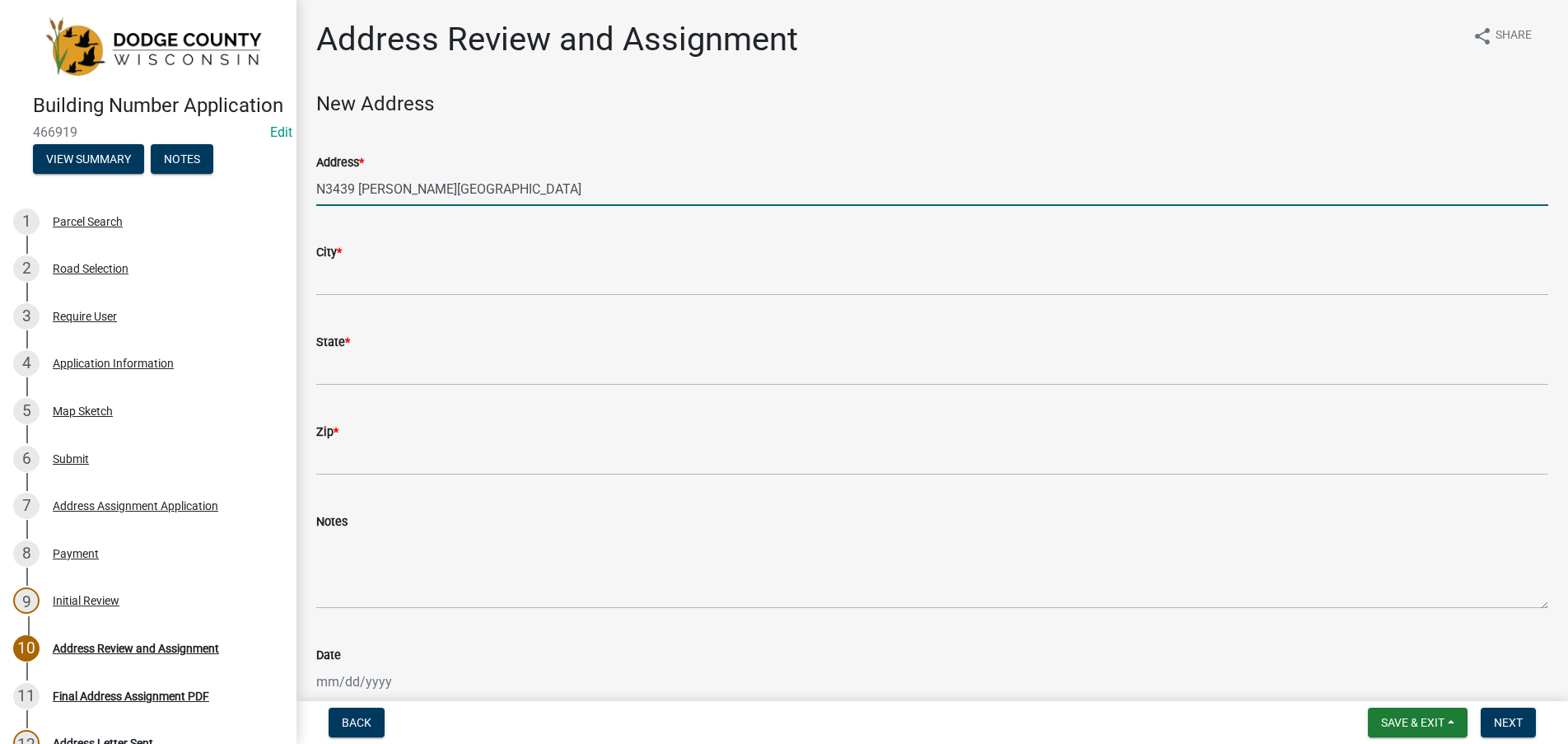
type input "N3439 [PERSON_NAME][GEOGRAPHIC_DATA]"
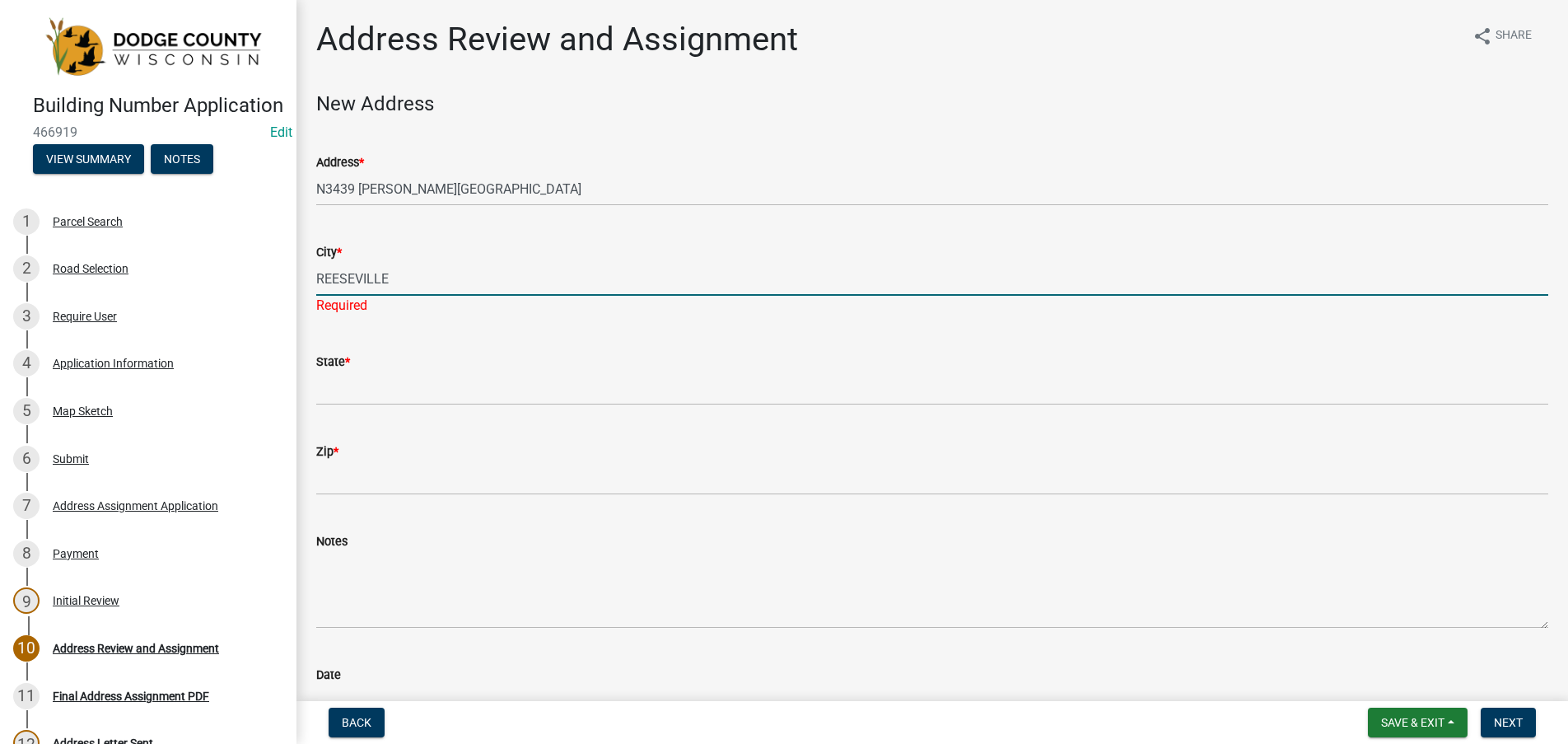
type input "REESEVILLE"
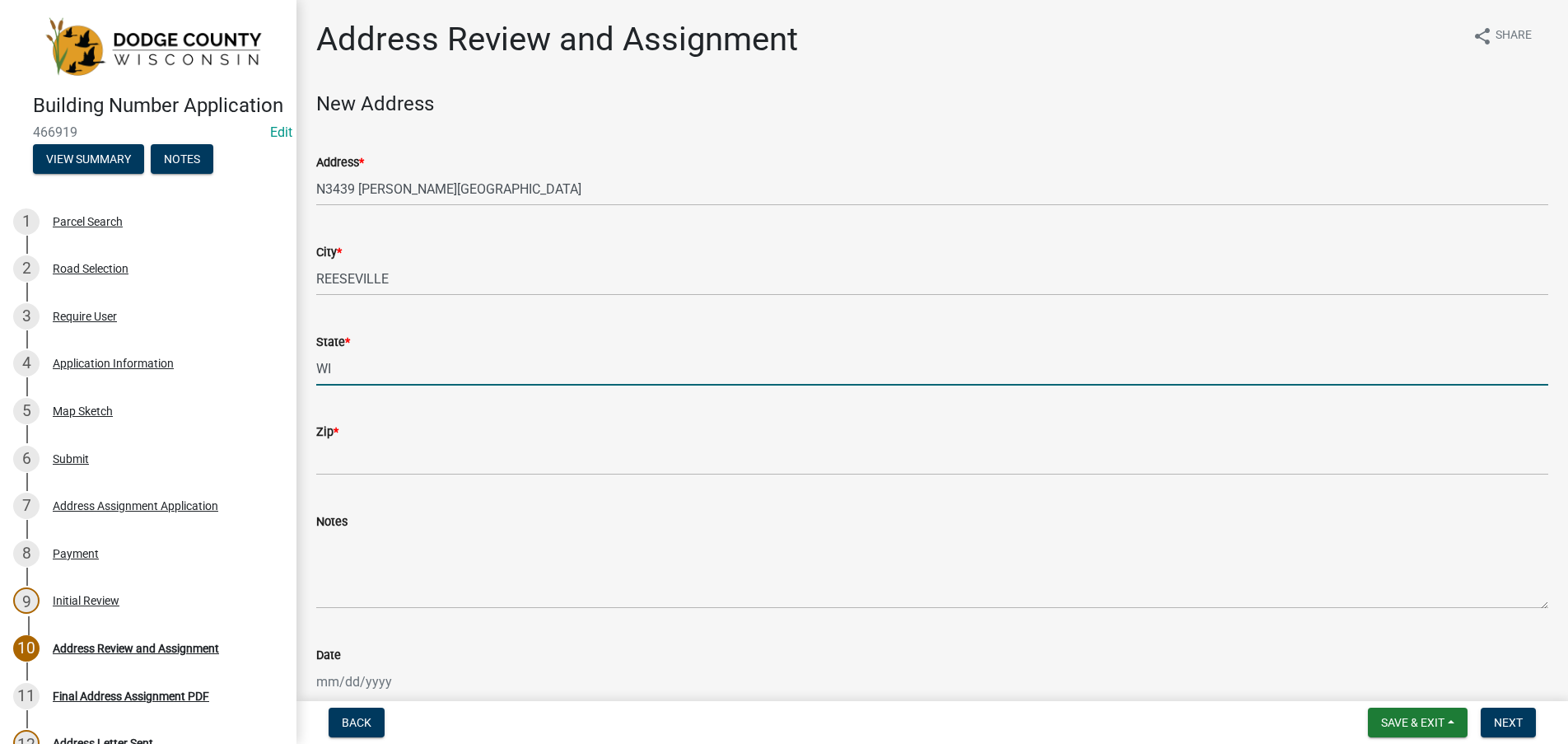
type input "WI"
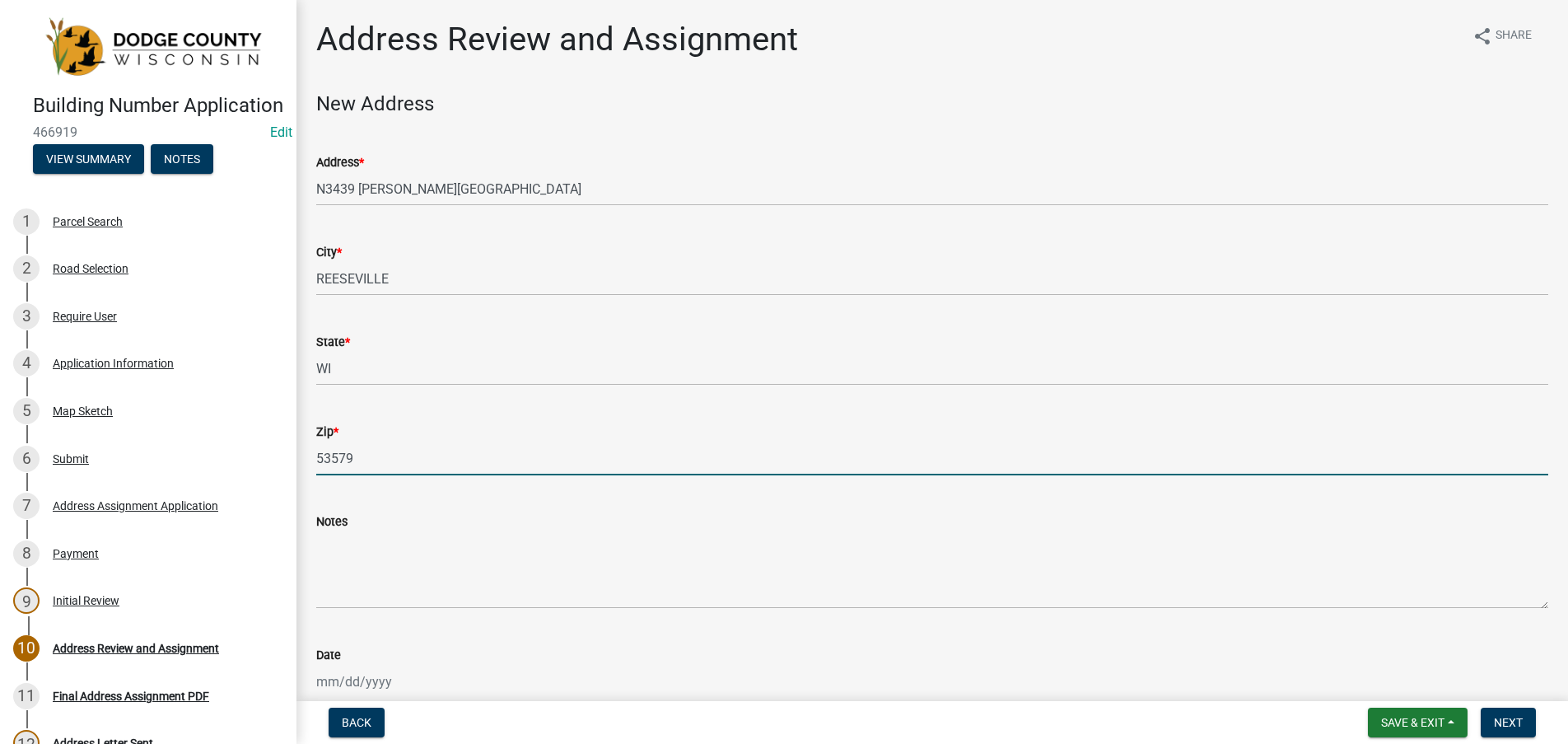
type input "53579"
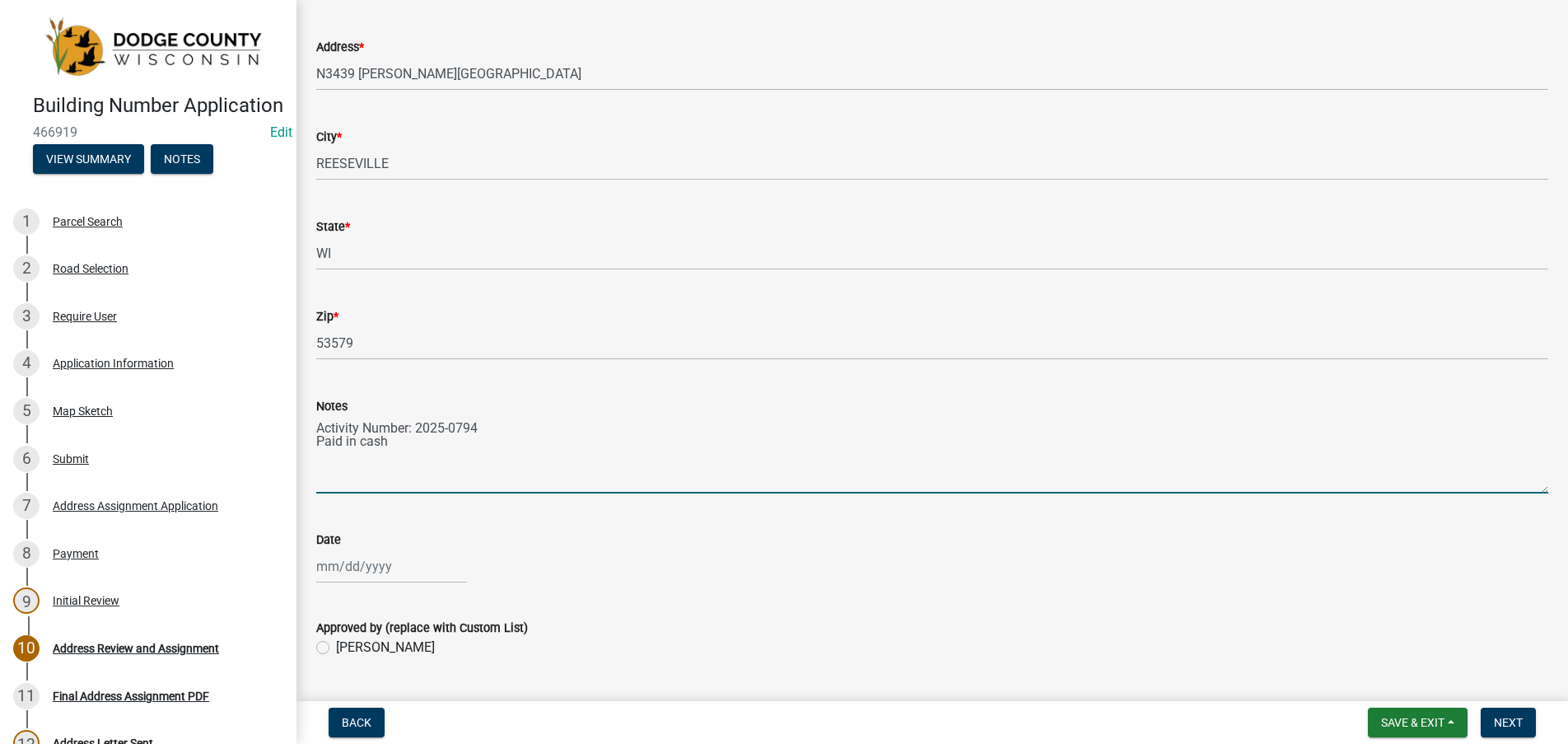
scroll to position [157, 0]
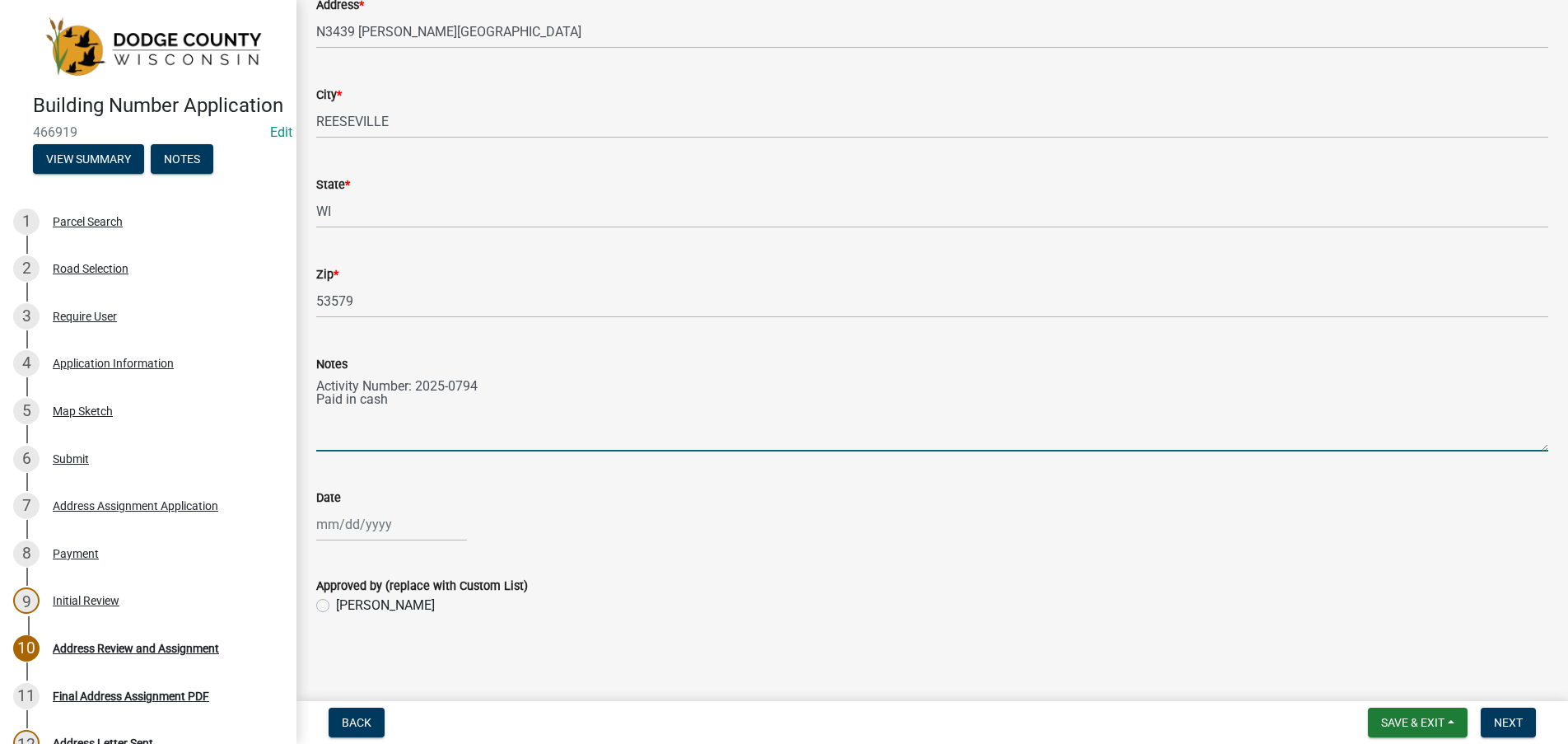
type textarea "Activity Number: 2025-0794 Paid in cash"
click at [379, 524] on div at bounding box center [391, 524] width 150 height 34
select select "8"
select select "2025"
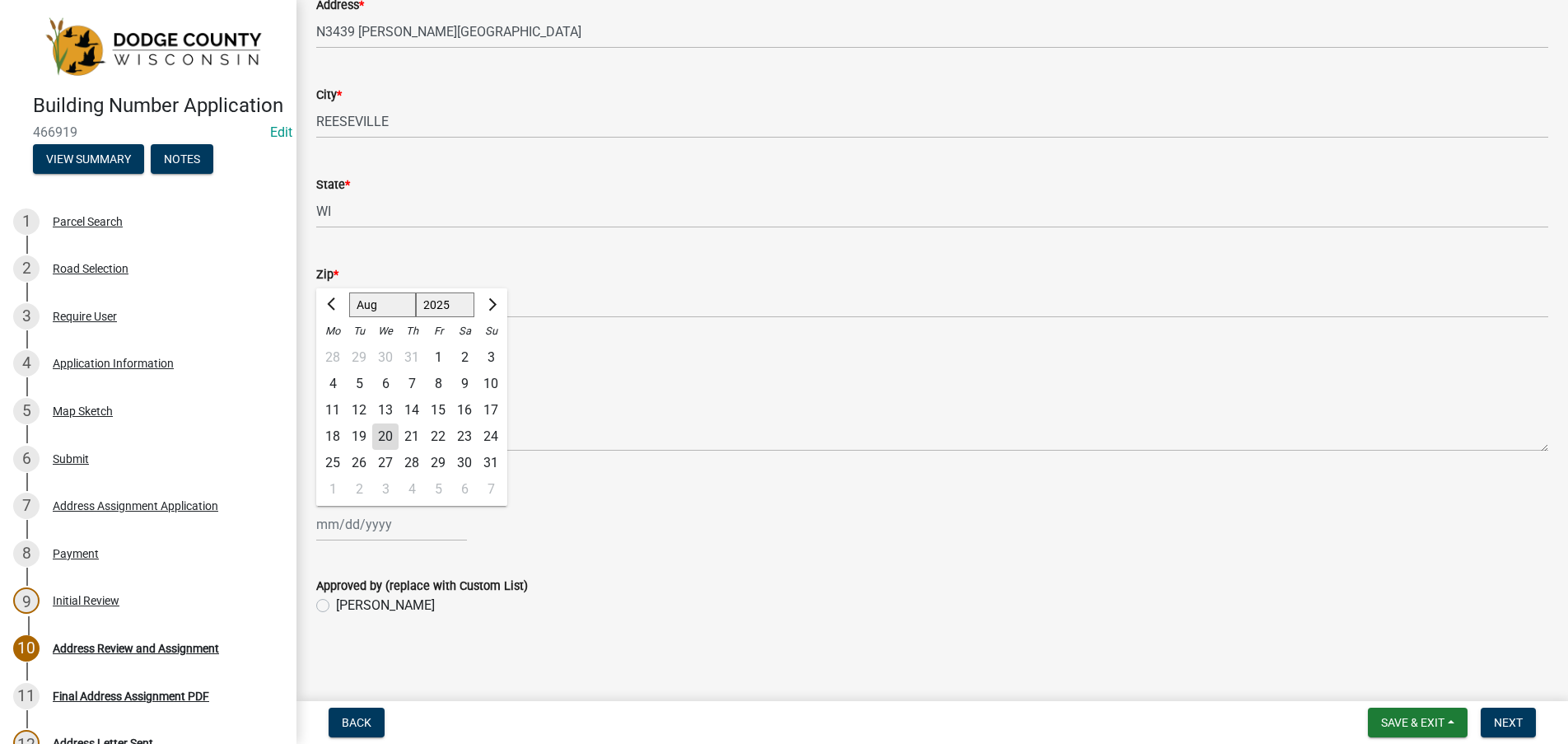
click at [384, 431] on div "20" at bounding box center [385, 436] width 26 height 26
type input "[DATE]"
click at [336, 607] on label "[PERSON_NAME]" at bounding box center [385, 605] width 99 height 20
click at [336, 606] on input "[PERSON_NAME]" at bounding box center [341, 600] width 11 height 11
radio input "true"
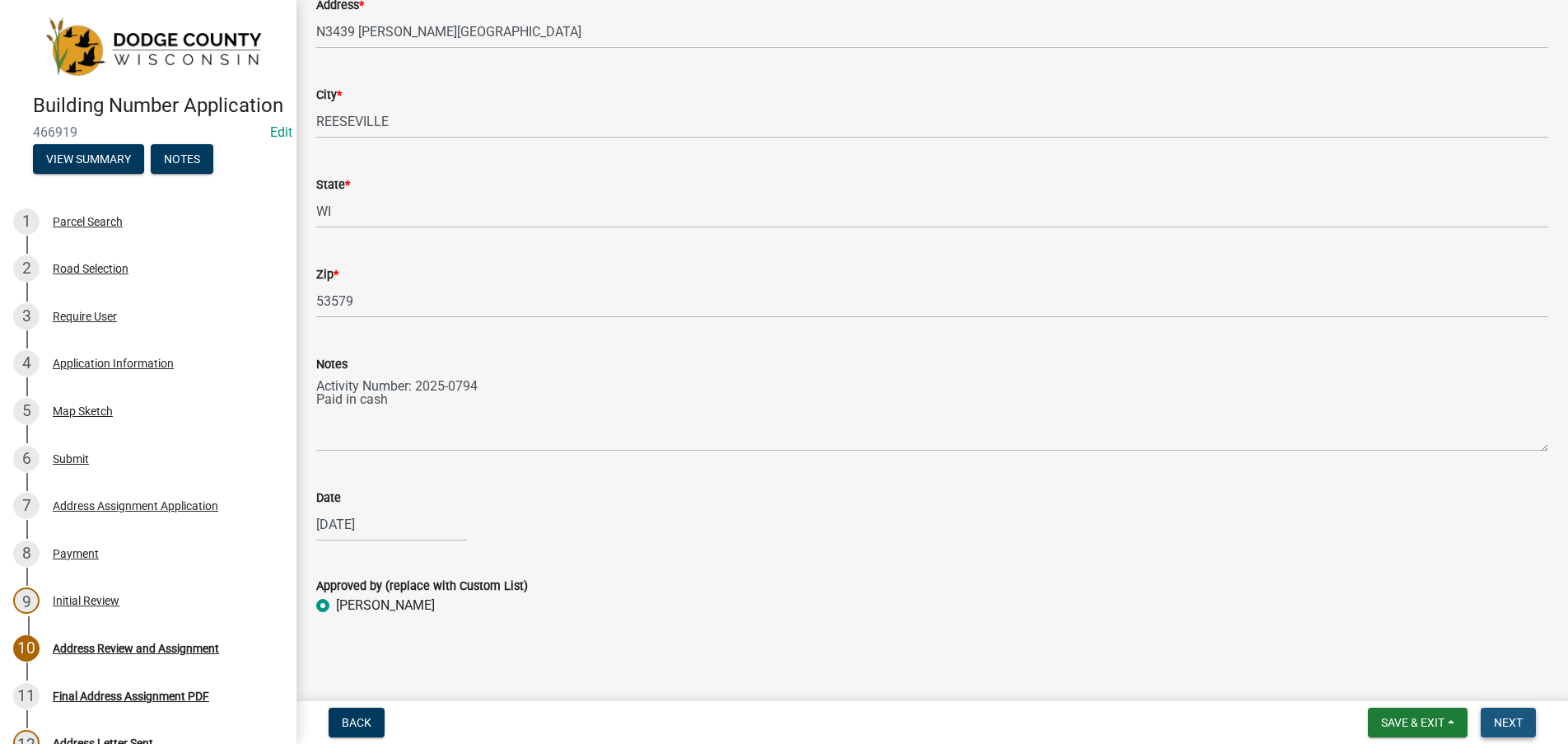
click at [1511, 724] on span "Next" at bounding box center [1508, 722] width 29 height 13
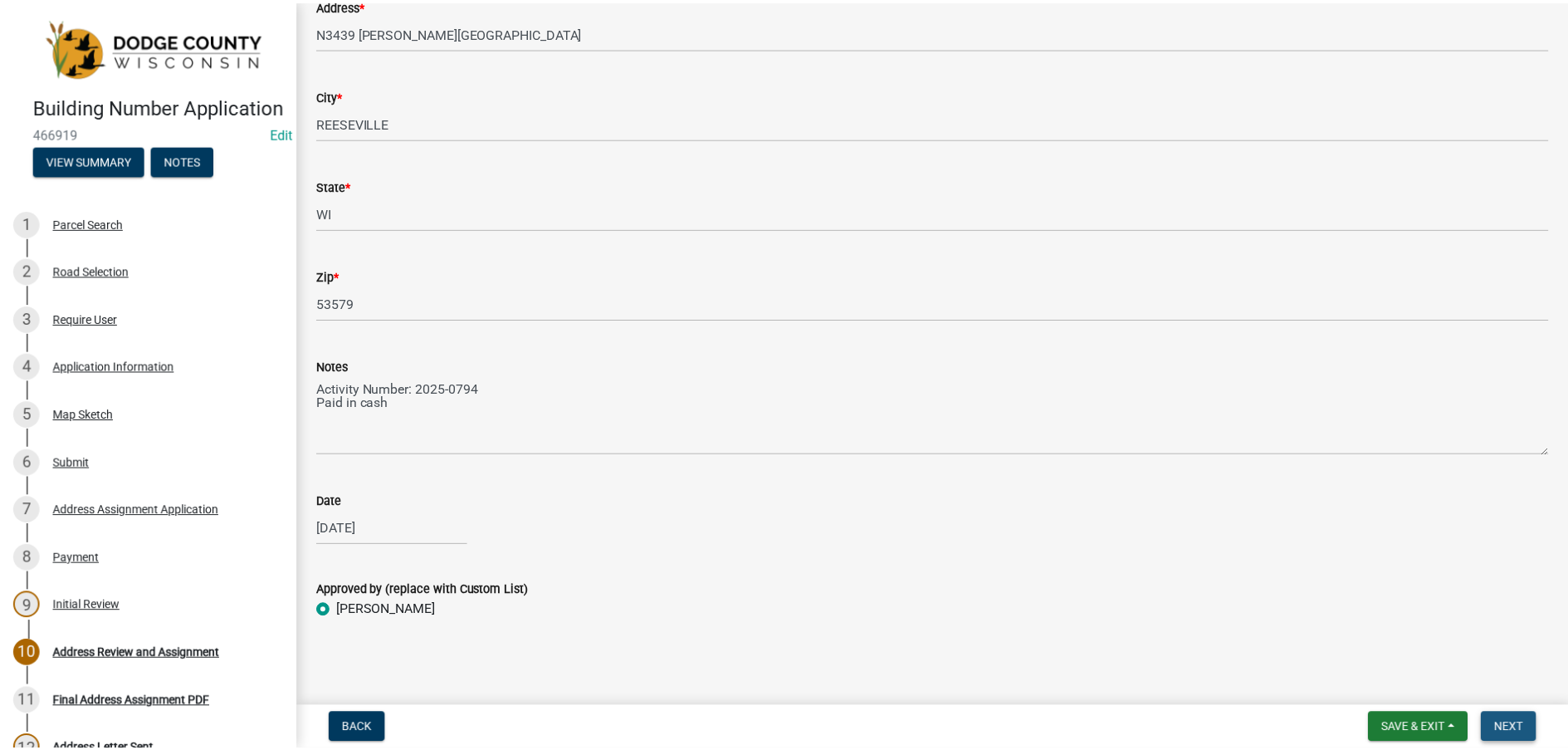
scroll to position [0, 0]
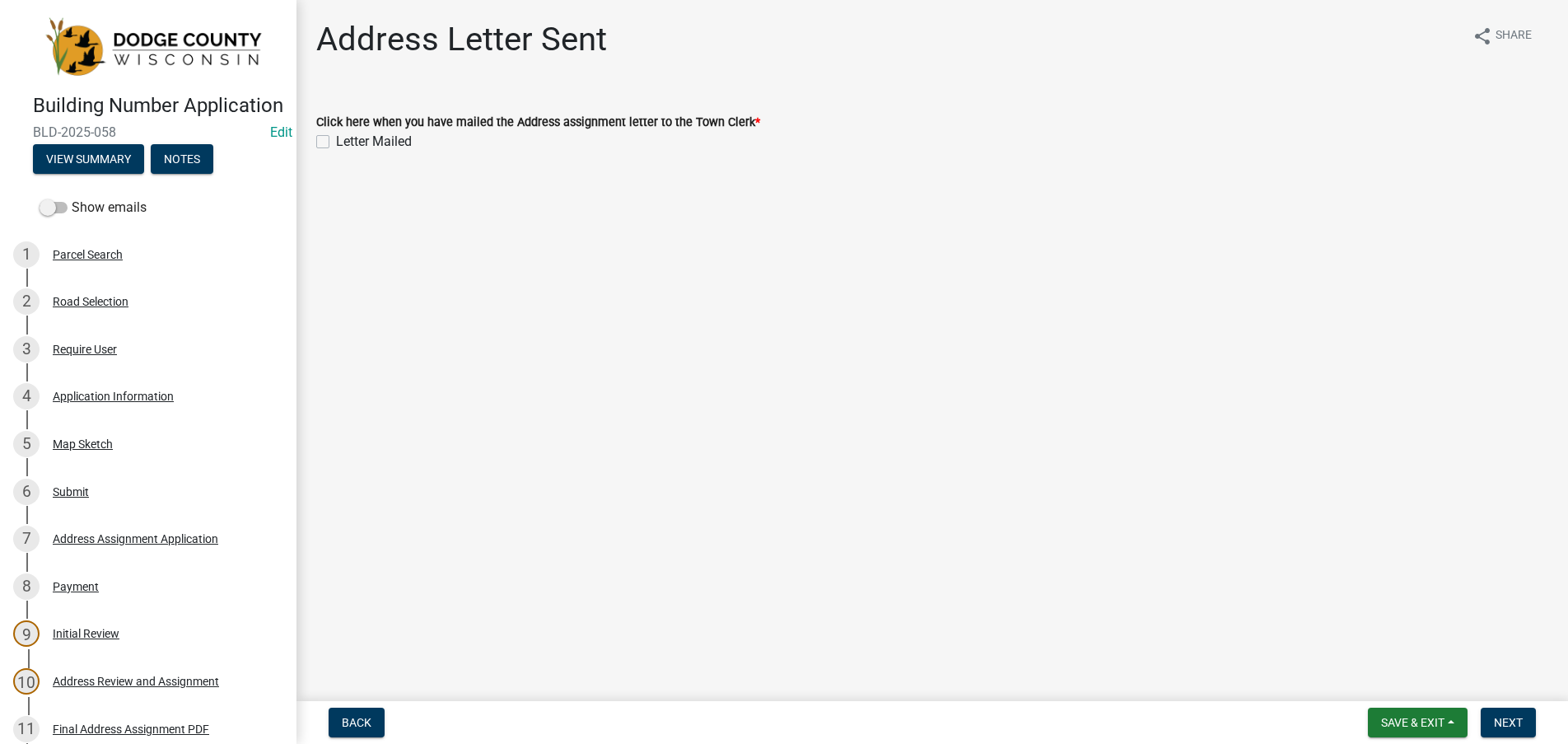
click at [336, 144] on label "Letter Mailed" at bounding box center [373, 141] width 76 height 20
click at [336, 143] on input "Letter Mailed" at bounding box center [341, 137] width 11 height 11
checkbox input "true"
click at [1501, 722] on span "Next" at bounding box center [1508, 722] width 29 height 13
